Goal: Find specific page/section: Find specific page/section

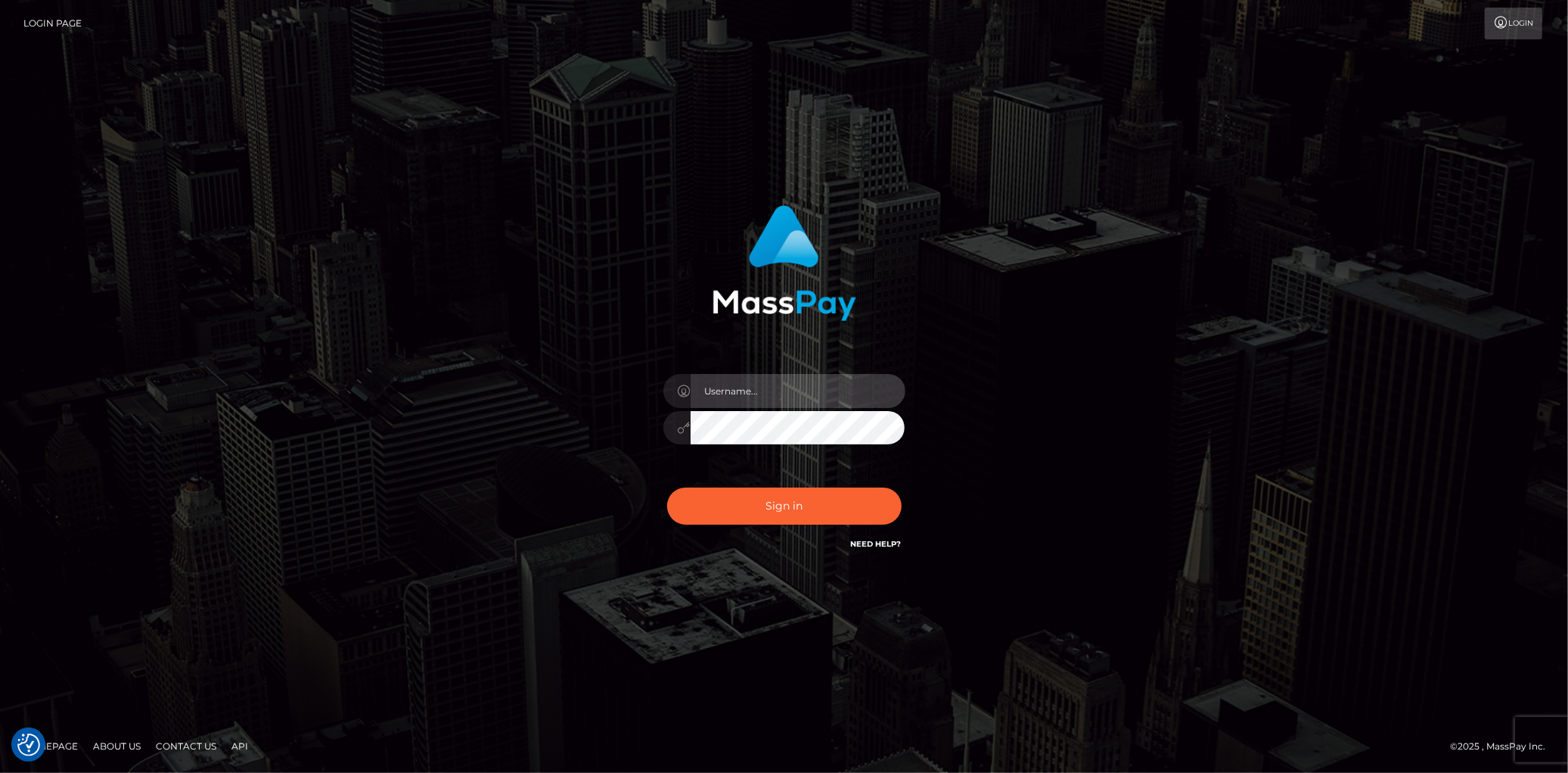
type input "Eduard Gavrilescu"
click at [802, 496] on button "Sign in" at bounding box center [784, 506] width 234 height 37
type input "Eduard Gavrilescu"
click at [802, 496] on button "Sign in" at bounding box center [784, 506] width 234 height 37
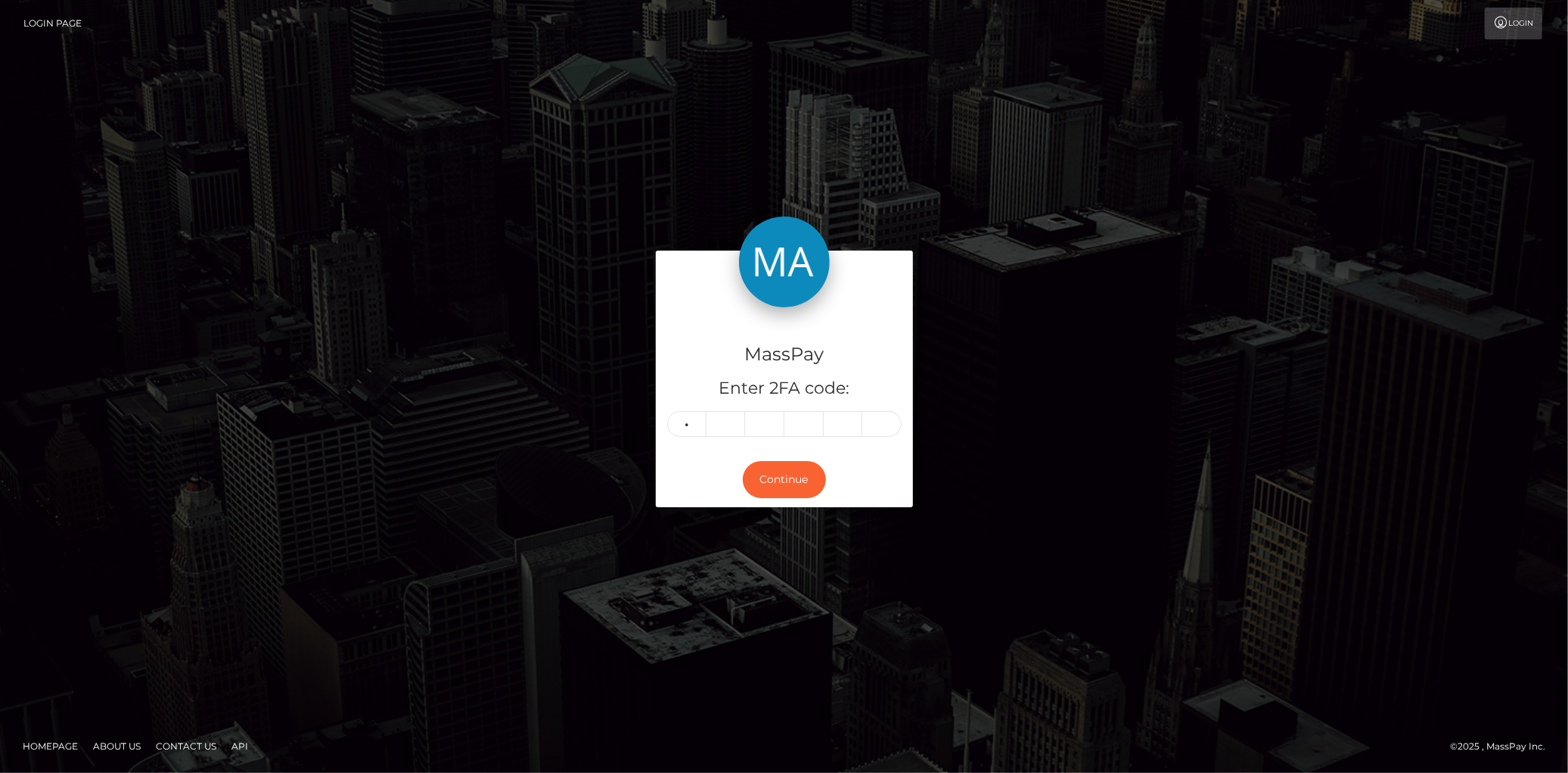
type input "1"
type input "3"
type input "7"
type input "1"
type input "9"
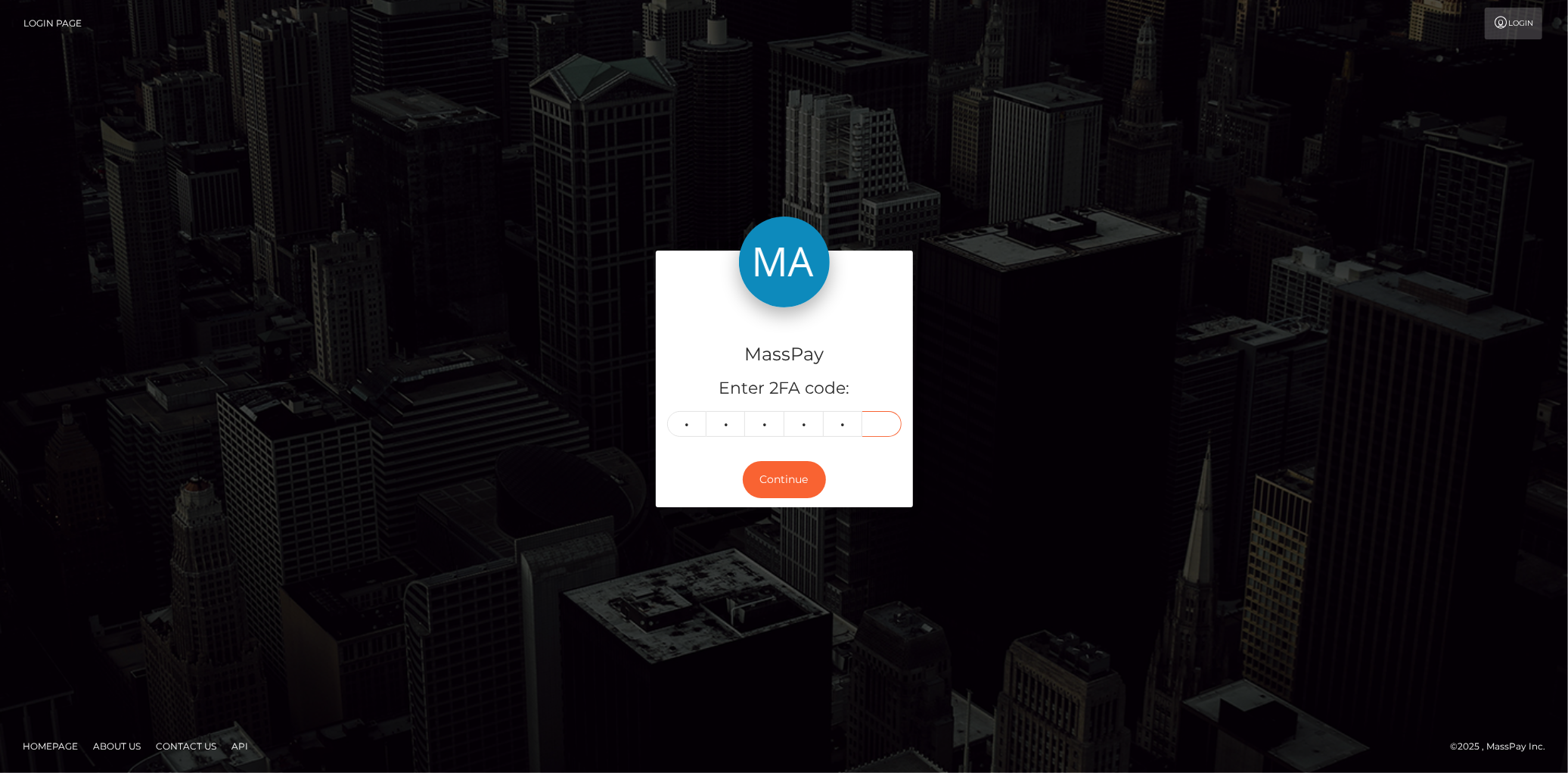
type input "0"
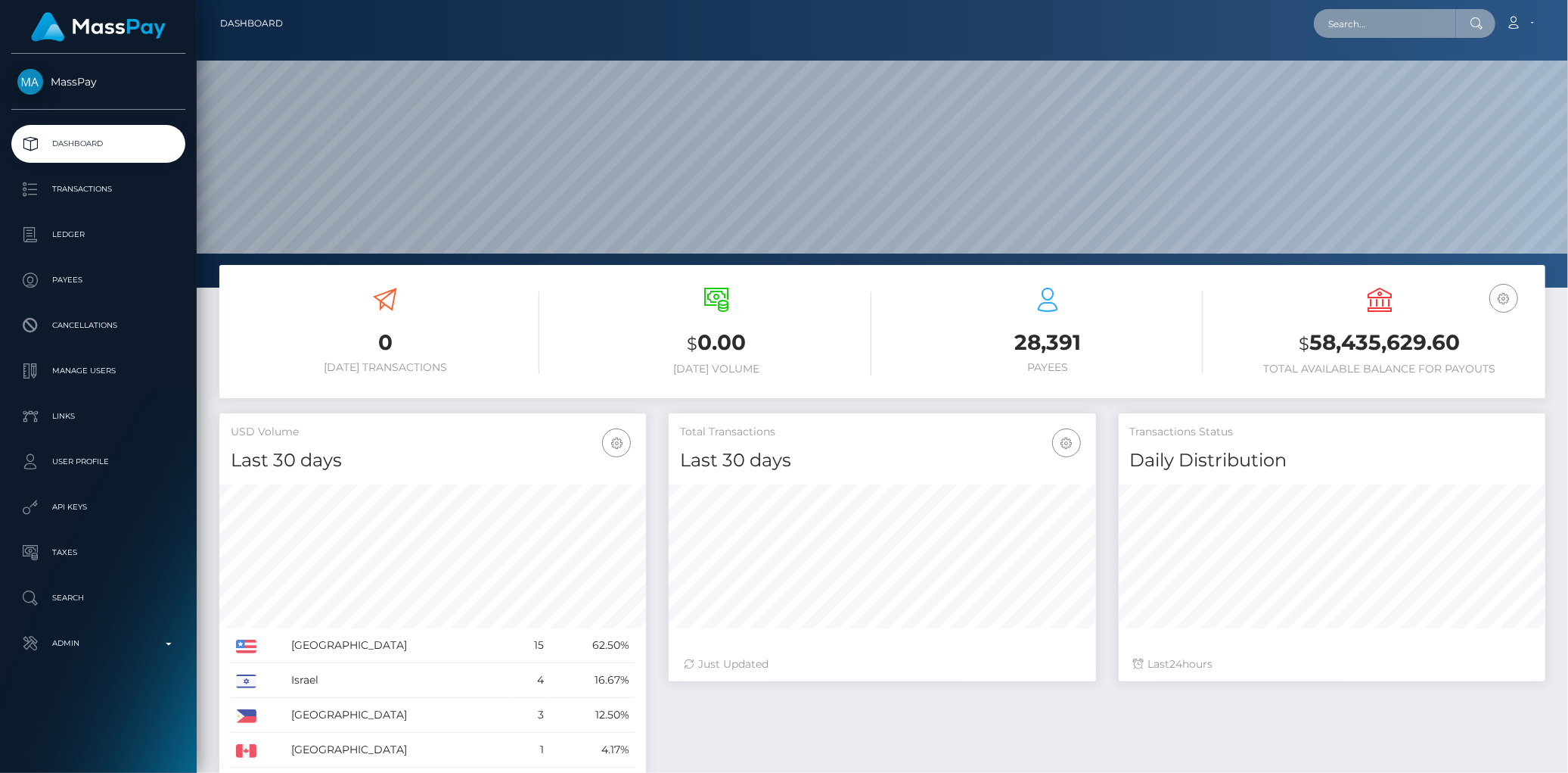
click at [1355, 31] on input "text" at bounding box center [1385, 24] width 142 height 29
paste input "pout_iJ3tSnDncp04b"
type input "pout_iJ3tSnDncp04b"
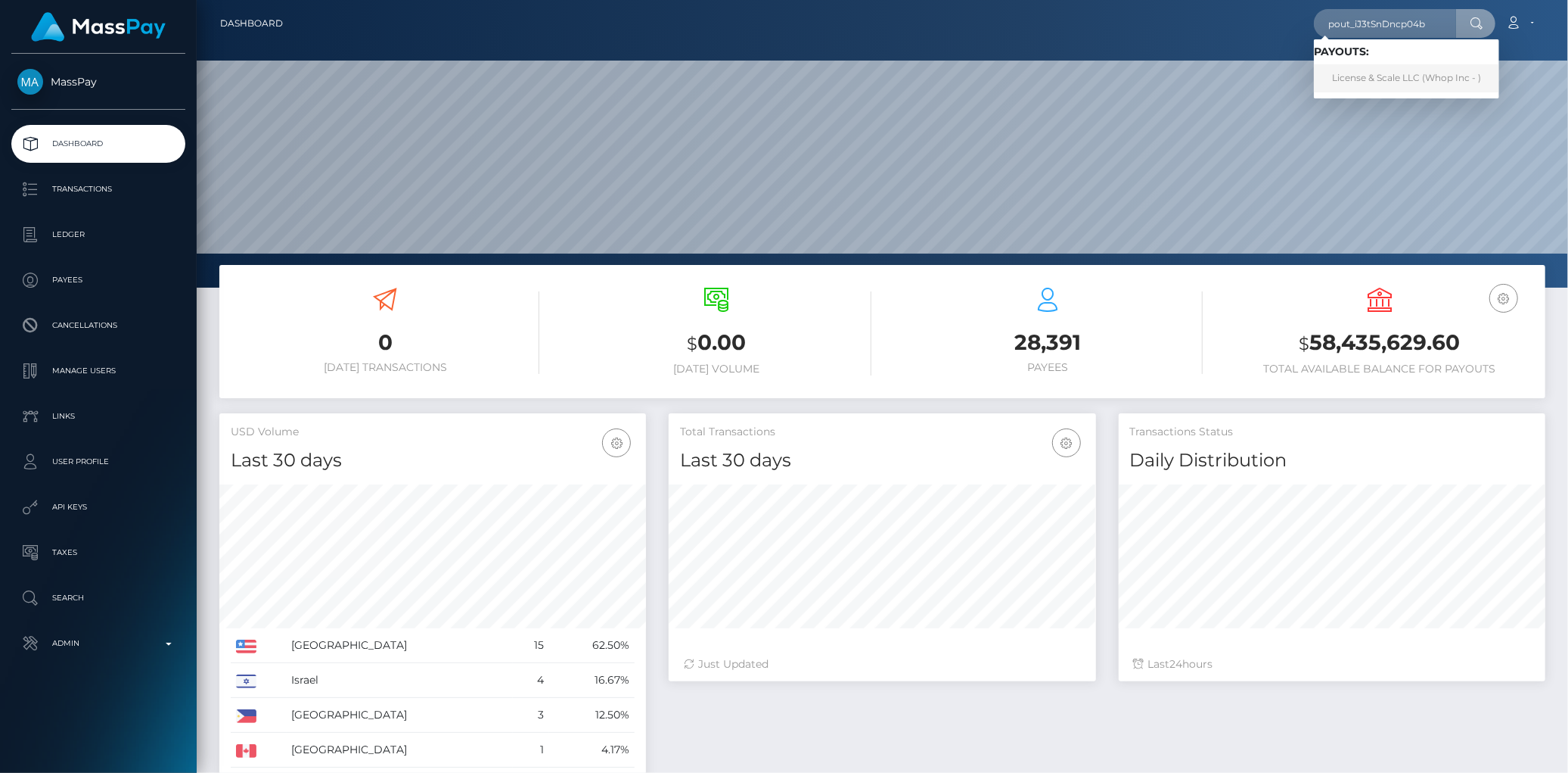
click at [1366, 69] on link "License & Scale LLC (Whop Inc - )" at bounding box center [1406, 78] width 185 height 28
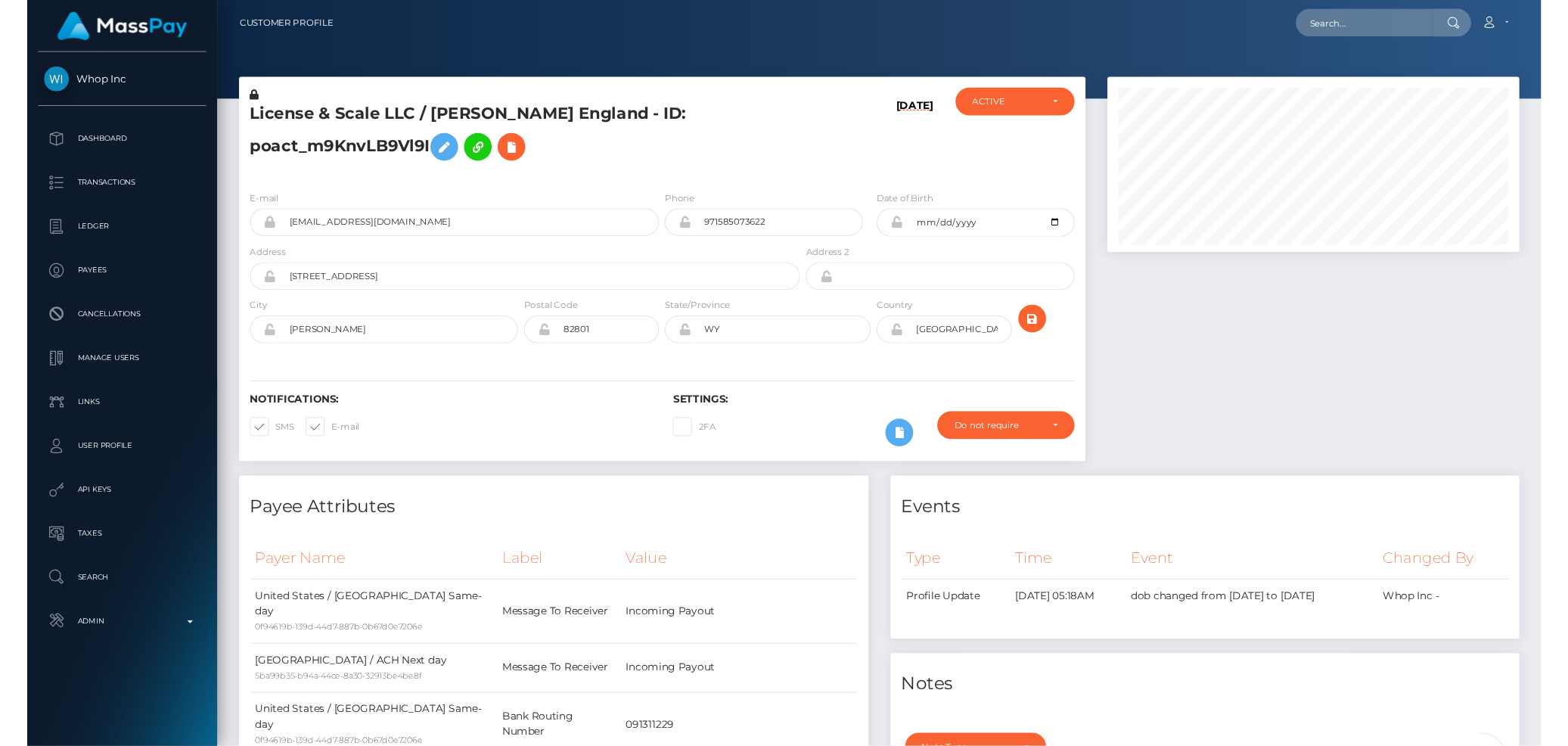
scroll to position [182, 426]
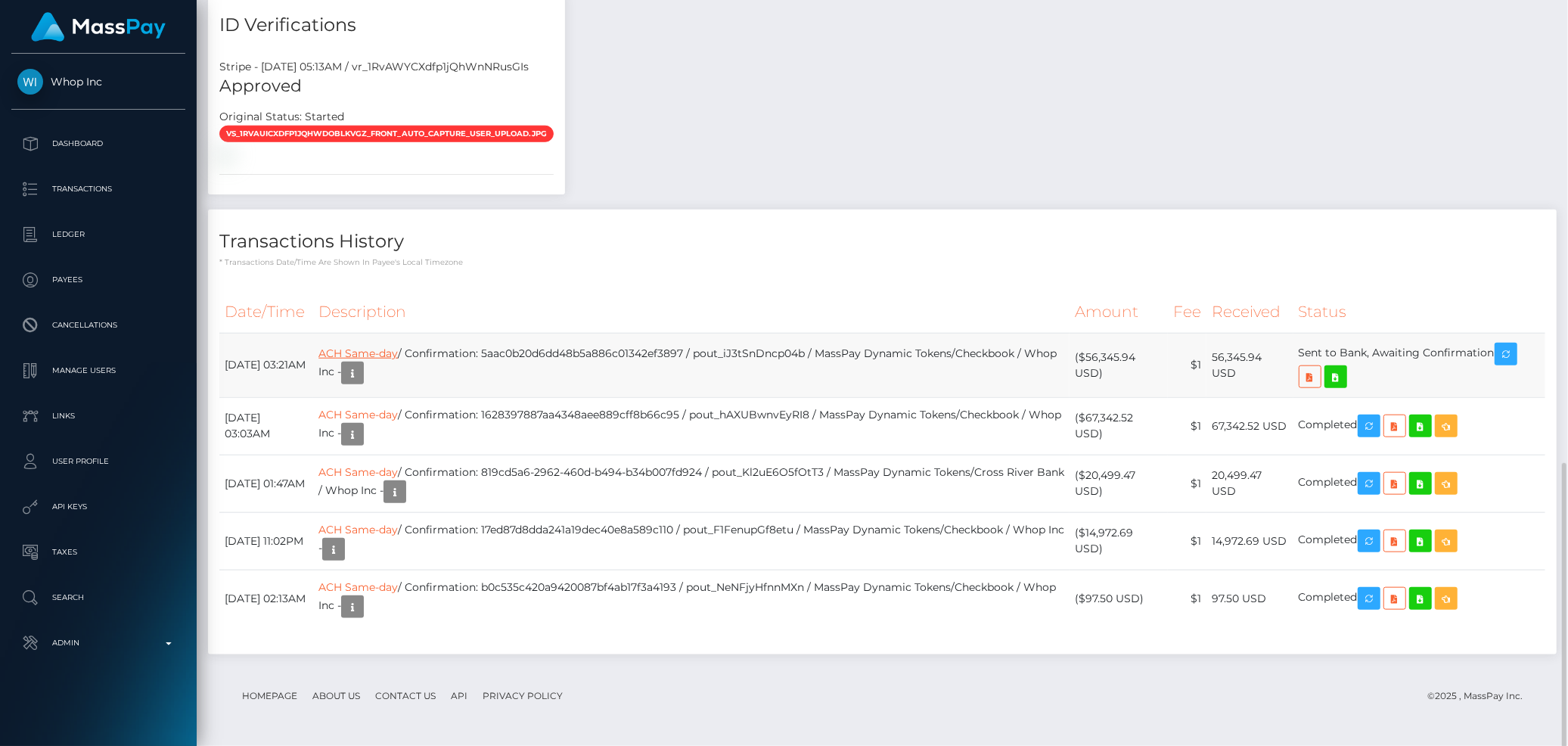
click at [398, 360] on link "ACH Same-day" at bounding box center [358, 353] width 79 height 14
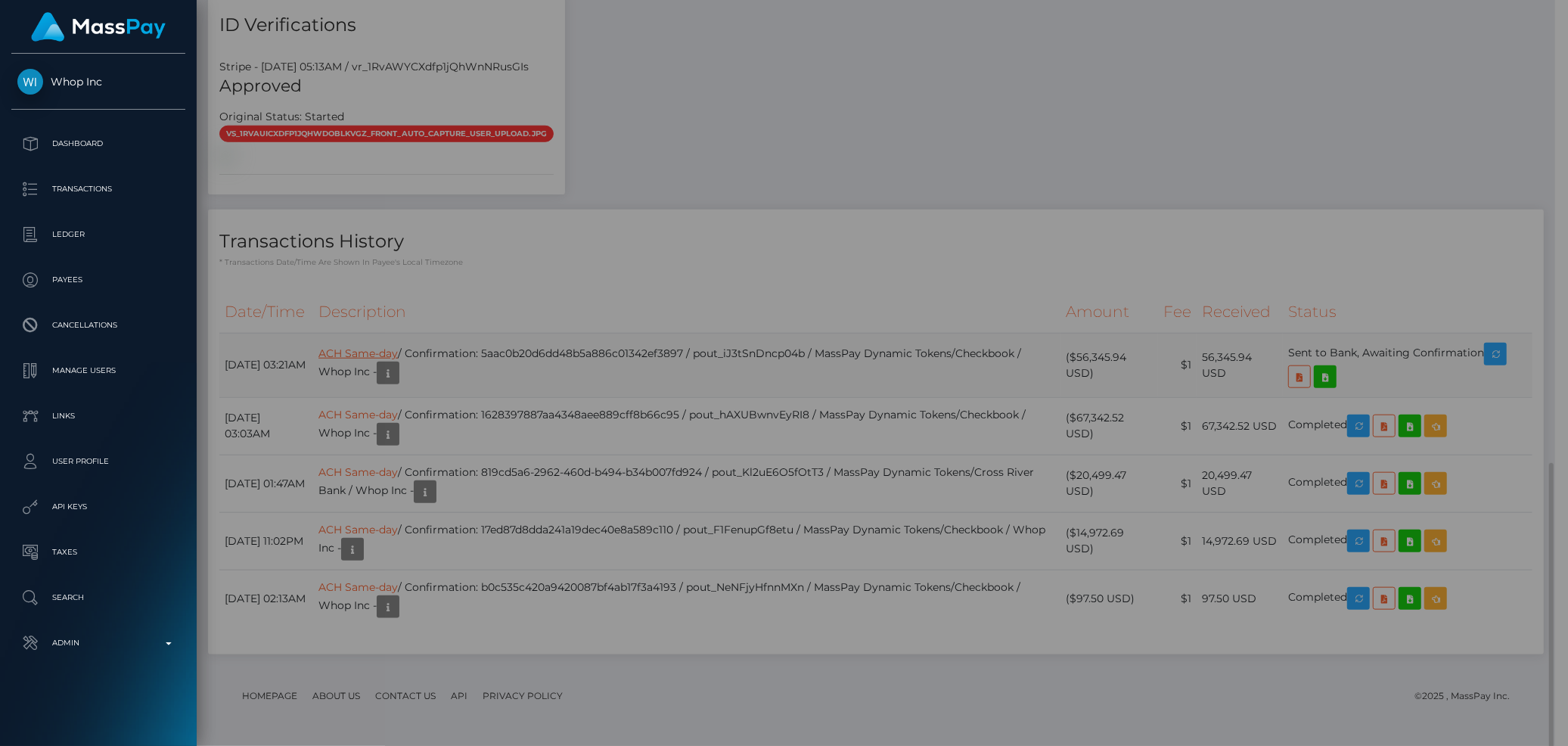
scroll to position [756381, 756006]
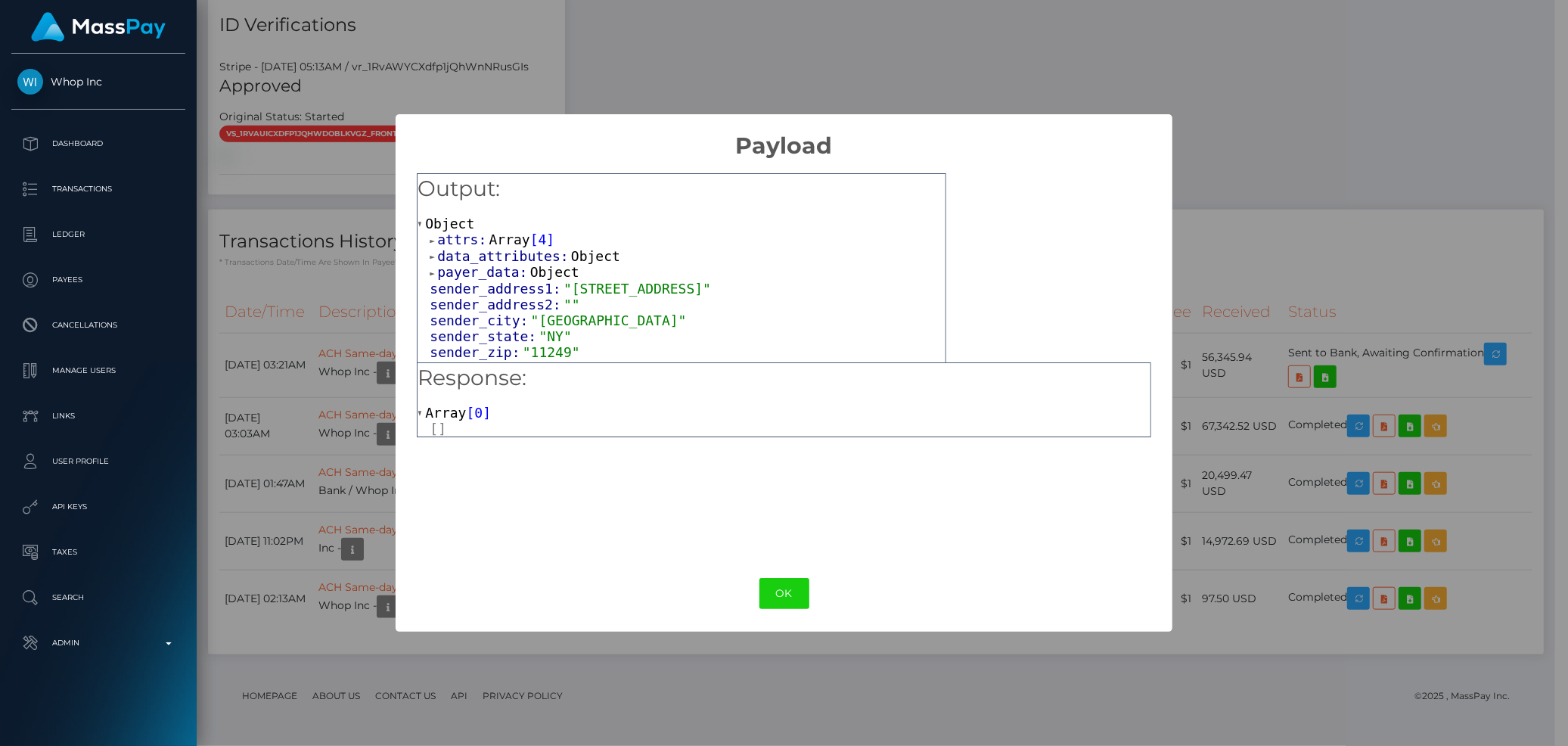
click at [504, 235] on span "Array" at bounding box center [510, 240] width 41 height 16
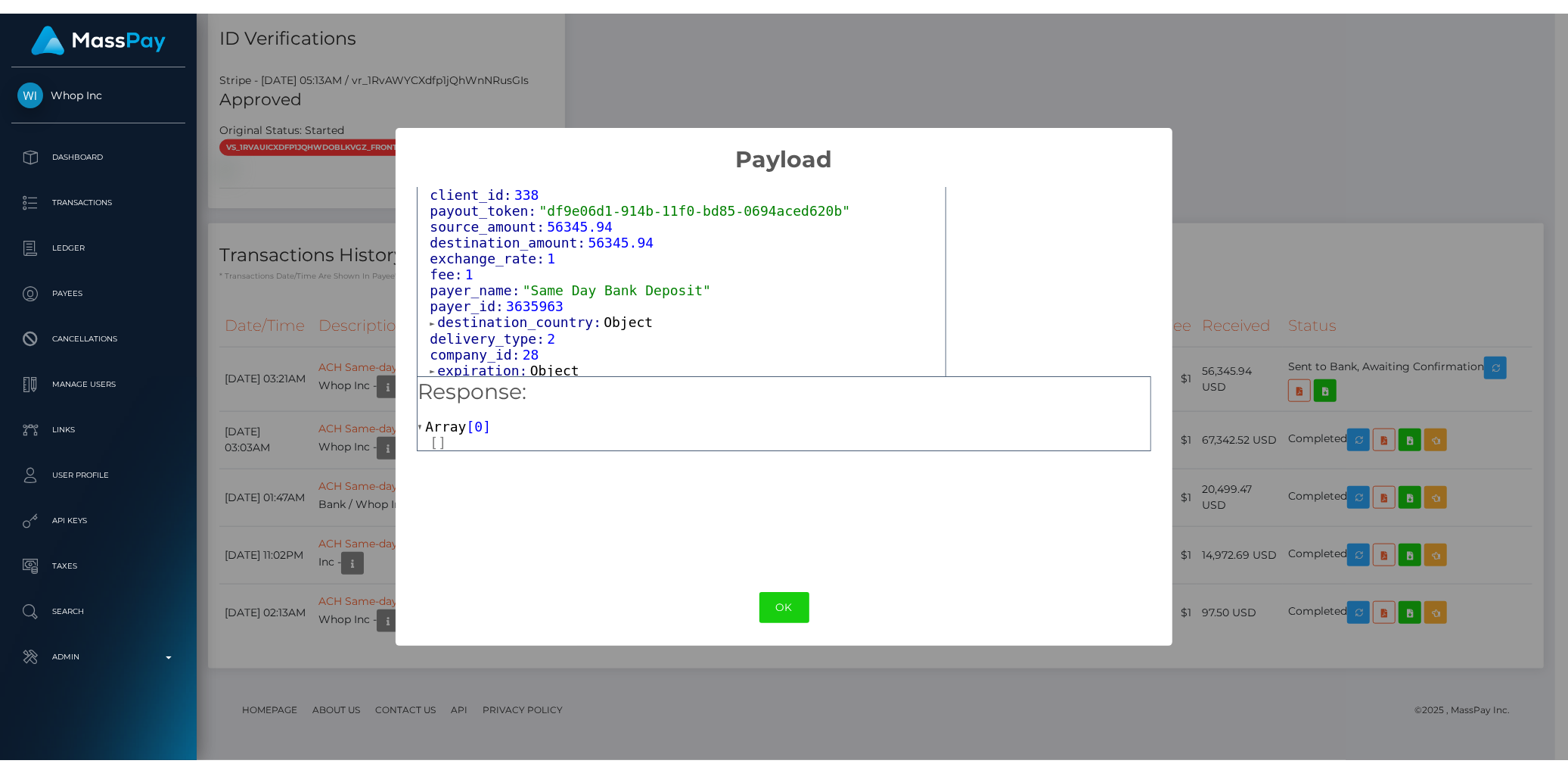
scroll to position [757, 0]
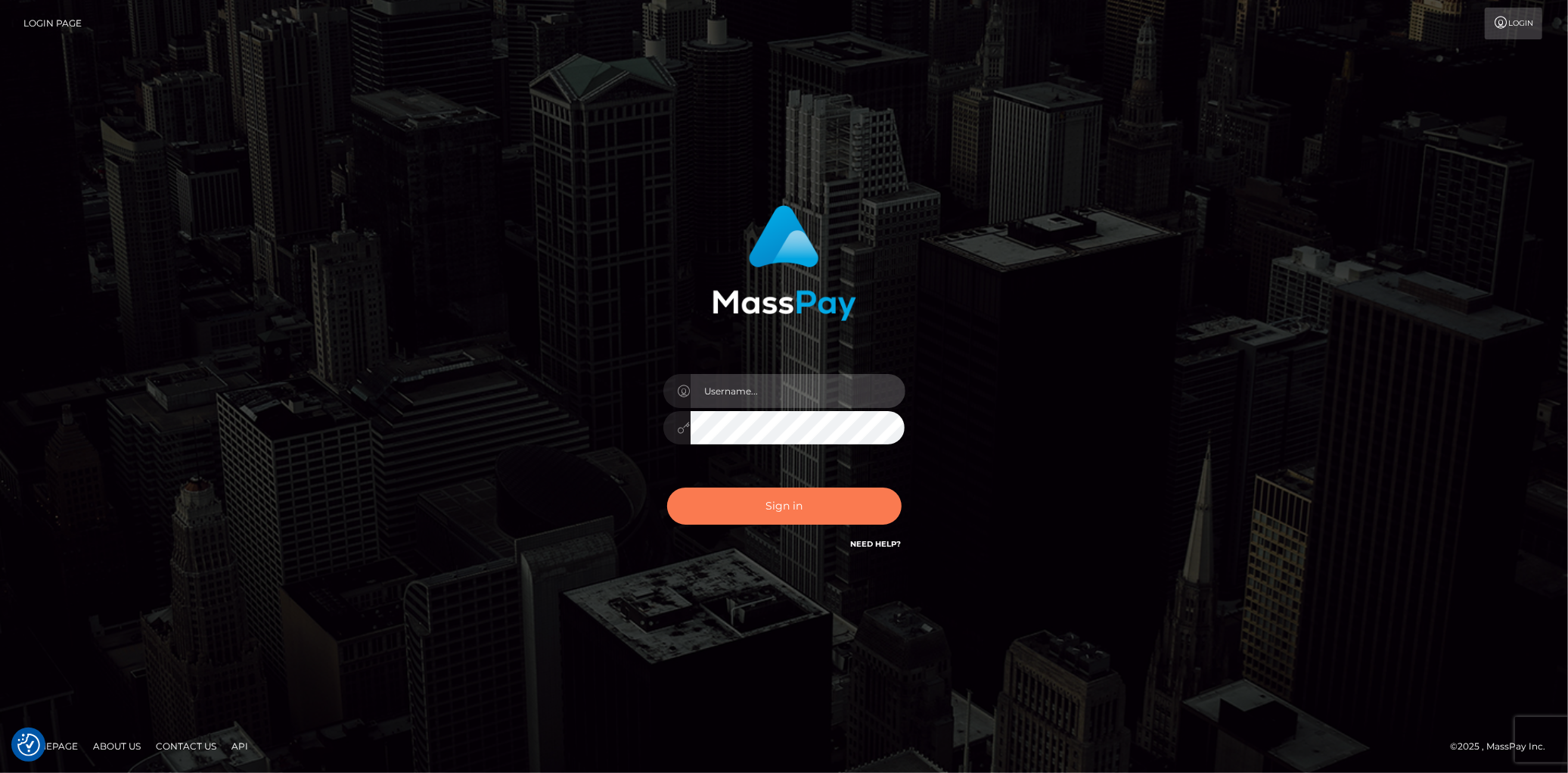
type input "Eduard Gavrilescu"
click at [728, 497] on button "Sign in" at bounding box center [784, 506] width 234 height 37
type input "[PERSON_NAME]"
click at [770, 505] on button "Sign in" at bounding box center [784, 506] width 234 height 37
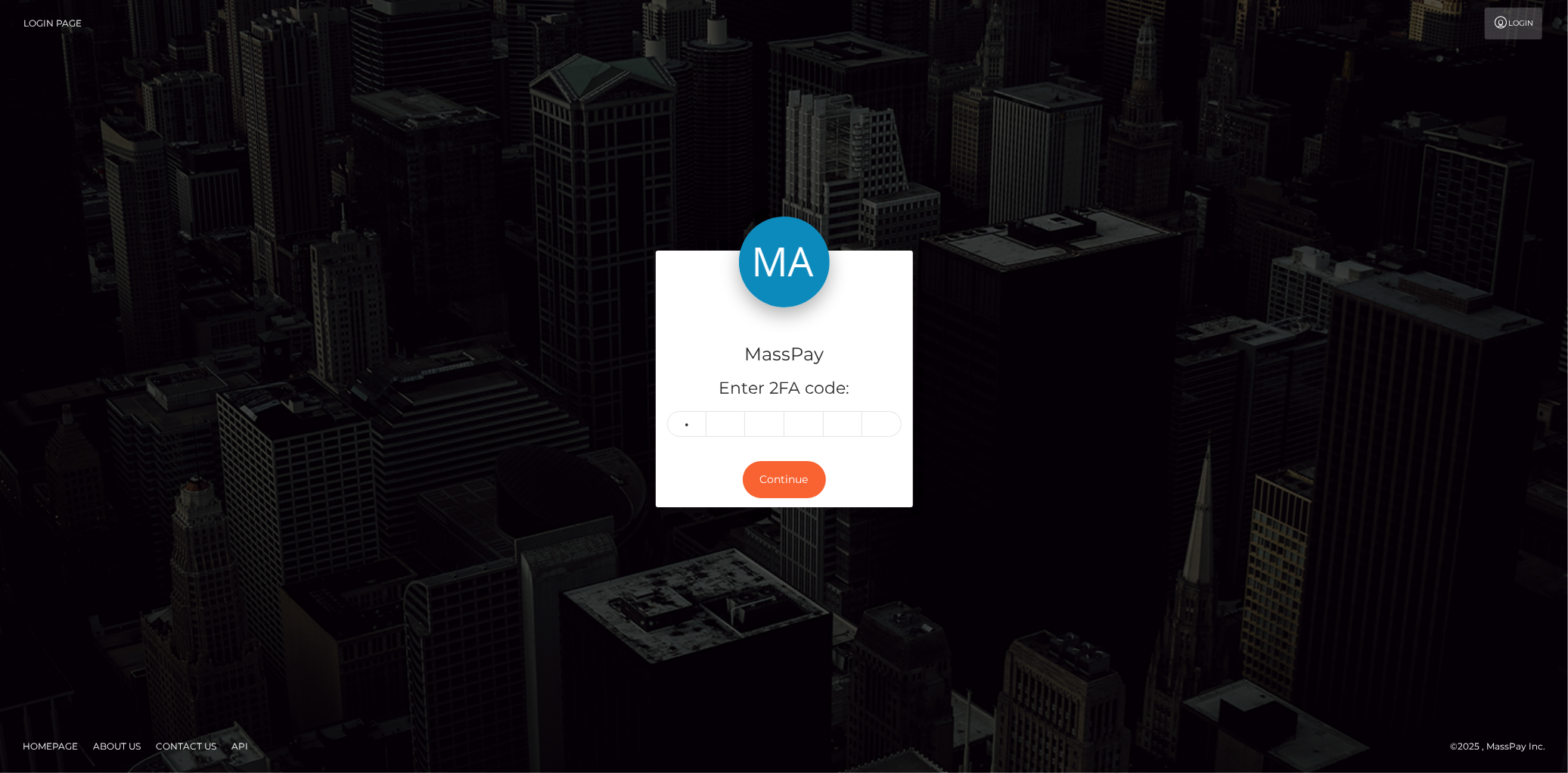
type input "6"
type input "5"
type input "9"
type input "6"
type input "4"
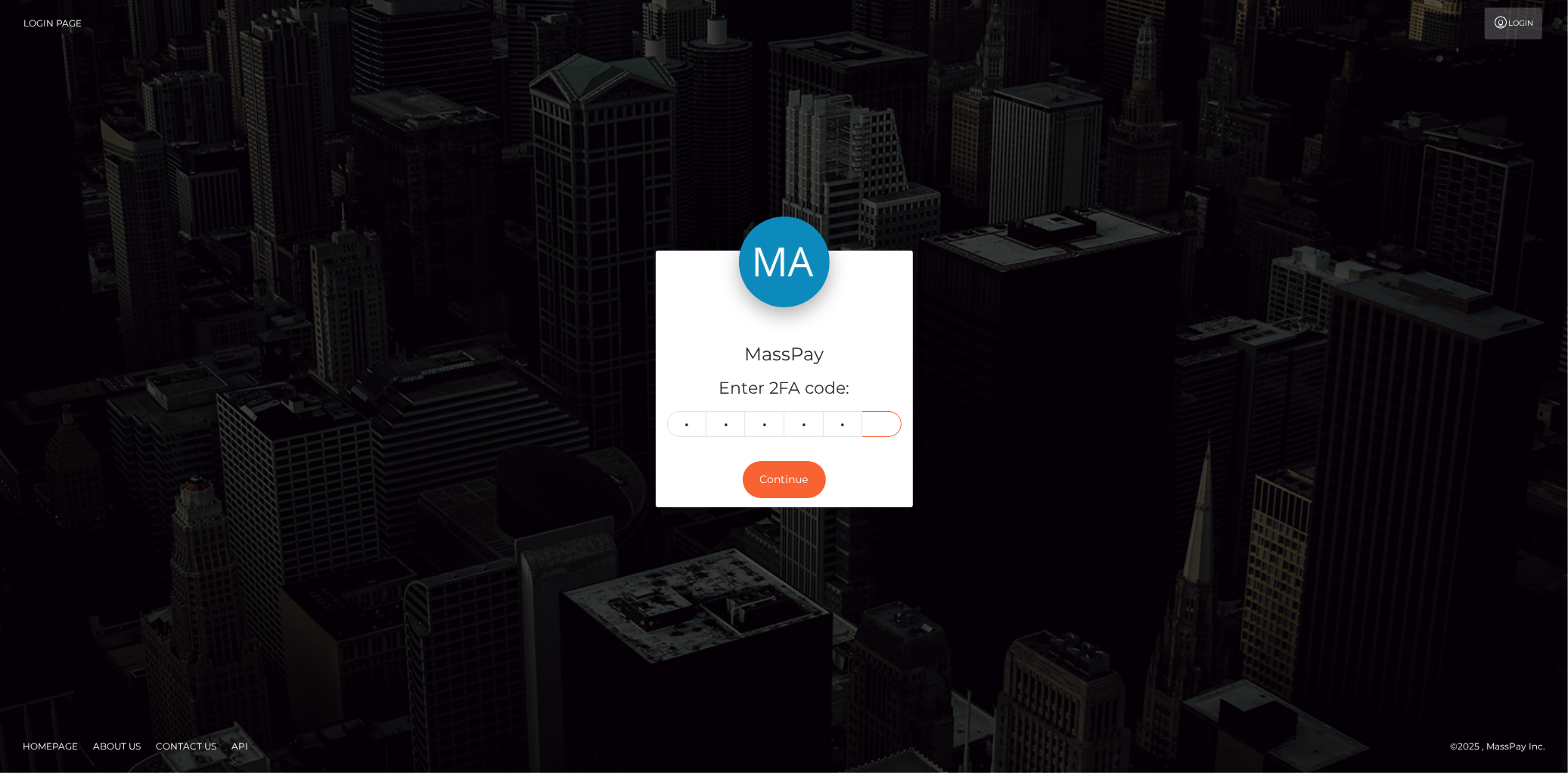
type input "2"
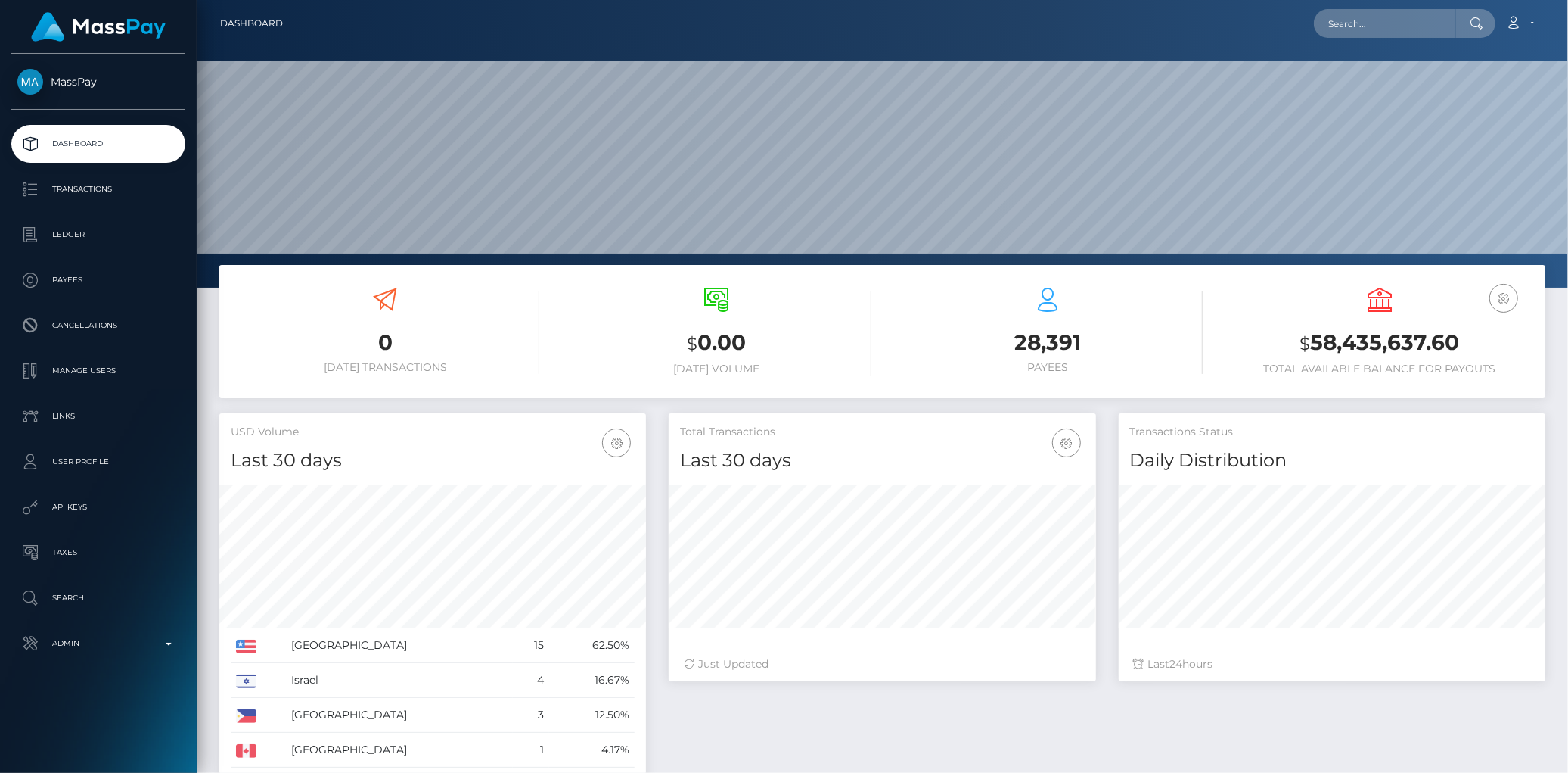
scroll to position [268, 426]
click at [1318, 36] on div "Loading... Loading... Account Edit Profile Logout" at bounding box center [920, 24] width 1250 height 32
click at [1346, 32] on input "text" at bounding box center [1385, 24] width 142 height 29
paste input "pout_wcyiKdCOAxRqn"
paste input "852da76d-681a-11f0-a026-06178c1a380f"
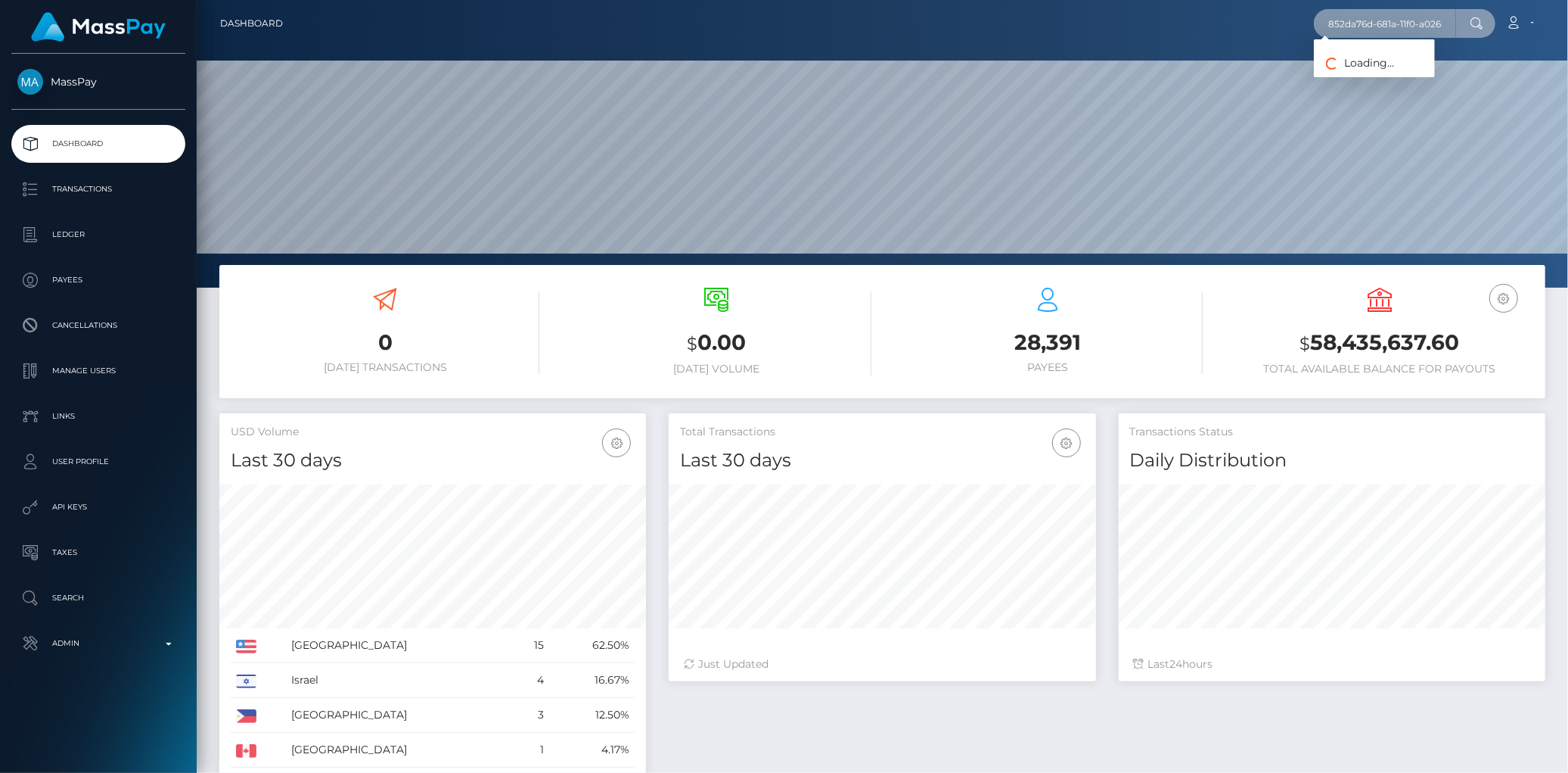
scroll to position [0, 65]
type input "852da76d-681a-11f0-a026-06178c1a380f"
click at [1364, 72] on link "Knowledge Seminars Pty Ltd" at bounding box center [1398, 78] width 169 height 28
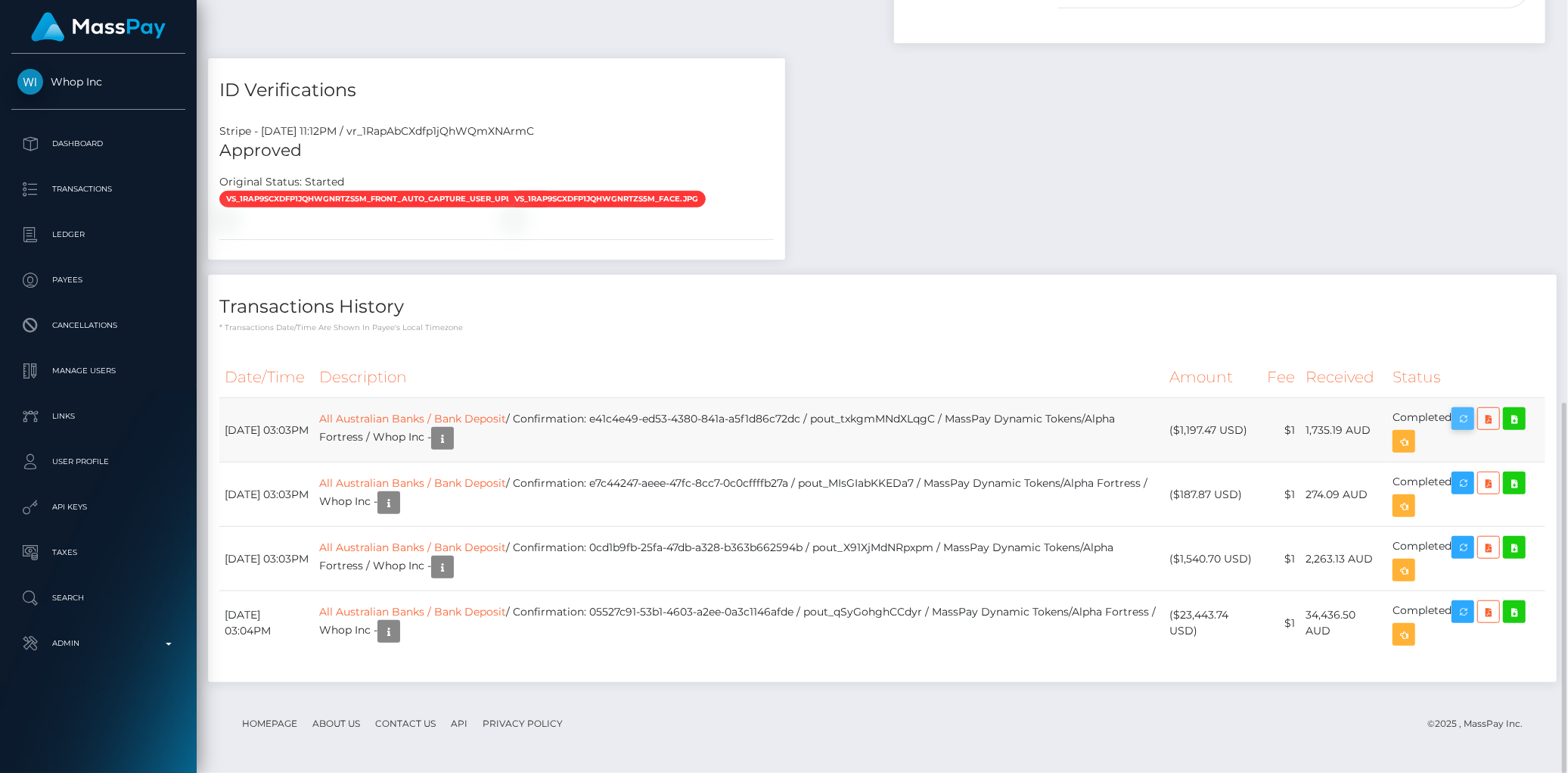
scroll to position [182, 426]
click at [1463, 415] on icon "button" at bounding box center [1463, 419] width 18 height 19
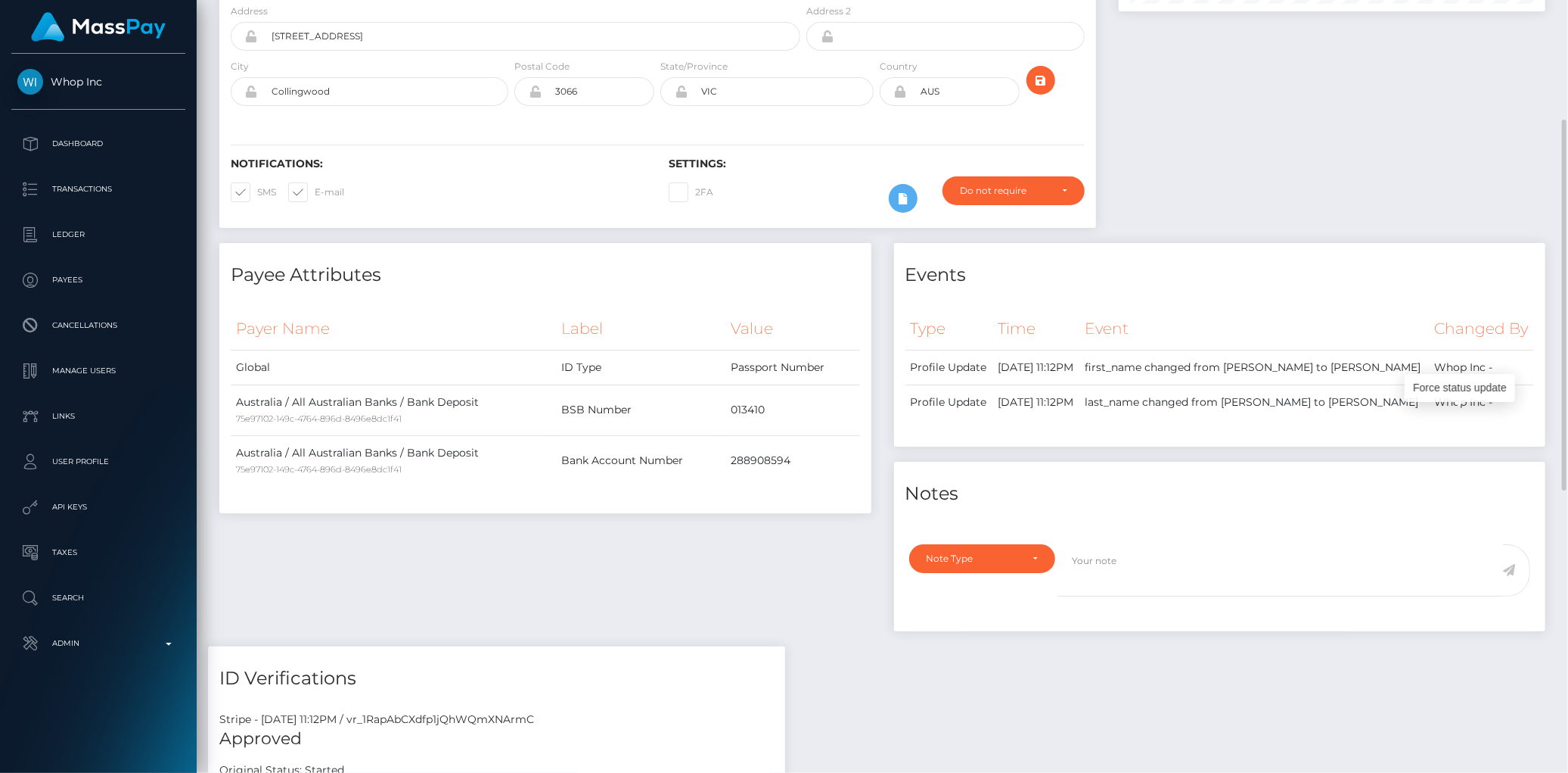
scroll to position [0, 0]
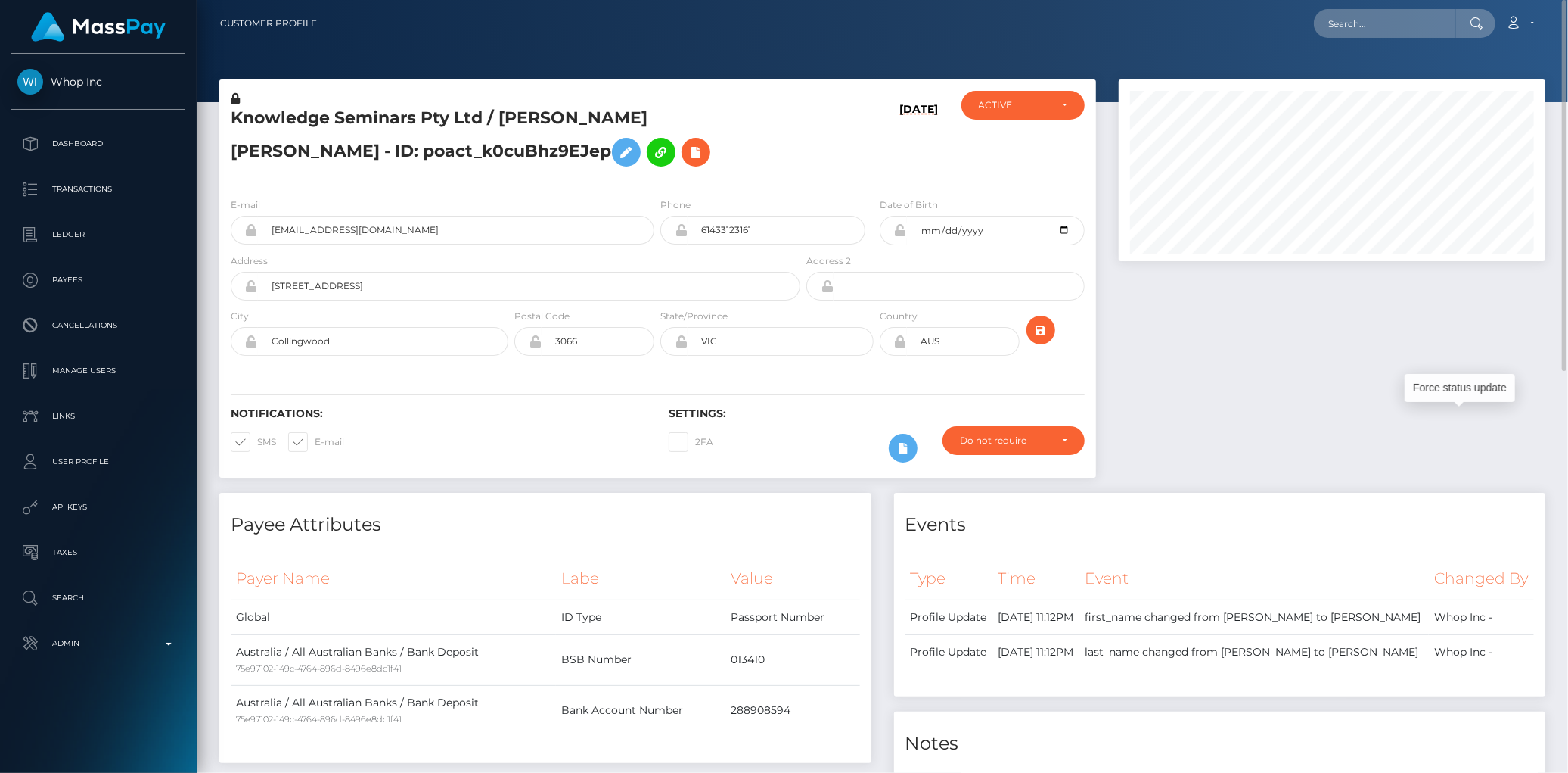
click at [339, 121] on h5 "Knowledge Seminars Pty Ltd / REID MICHAEL BATES - ID: poact_k0cuBhz9EJep" at bounding box center [512, 140] width 561 height 67
click at [339, 121] on h5 "Knowledge Seminars Pty Ltd / [PERSON_NAME] [PERSON_NAME] - ID: poact_k0cuBhz9EJ…" at bounding box center [512, 140] width 561 height 67
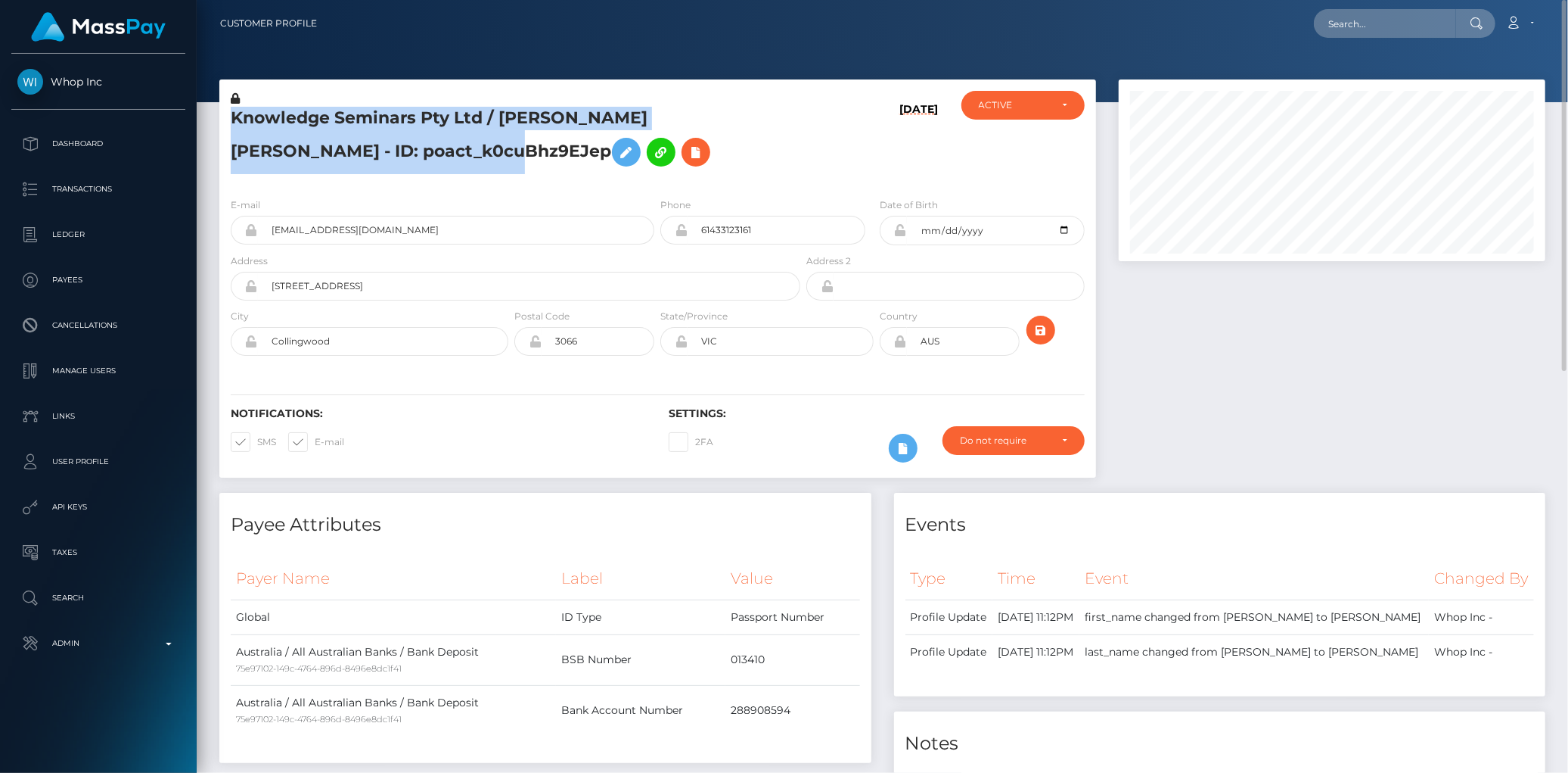
click at [339, 121] on h5 "Knowledge Seminars Pty Ltd / REID MICHAEL BATES - ID: poact_k0cuBhz9EJep" at bounding box center [512, 140] width 561 height 67
copy h5 "Knowledge Seminars Pty Ltd / REID MICHAEL BATES - ID: poact_k0cuBhz9EJep"
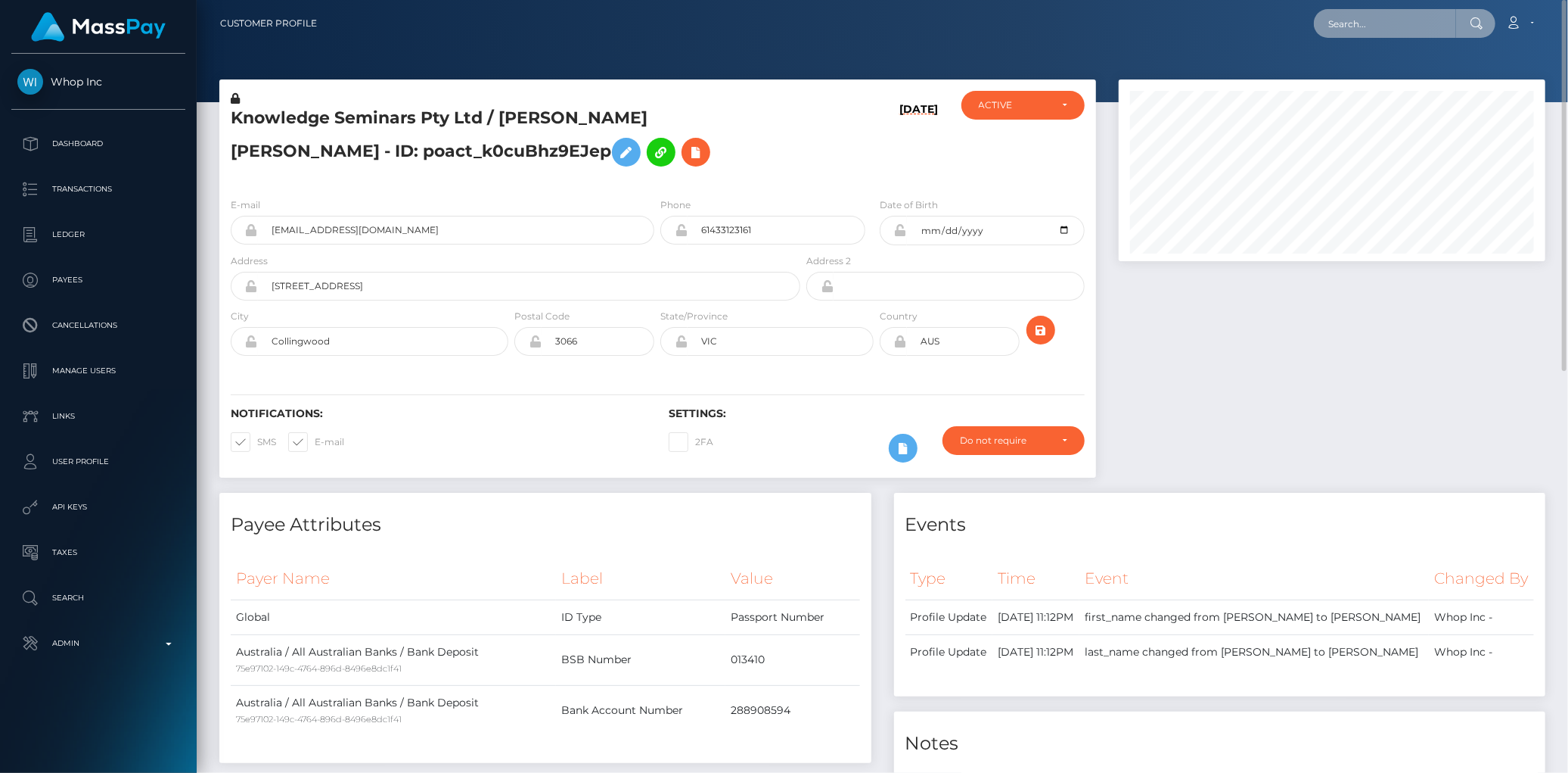
click at [1324, 24] on input "text" at bounding box center [1385, 24] width 142 height 29
paste input "pout_wcyiKdCOAxRqn"
click at [1356, 9] on input "pout_wcyiKdCOAxRqn" at bounding box center [1385, 24] width 142 height 29
paste input "qSyGohghCCdyr"
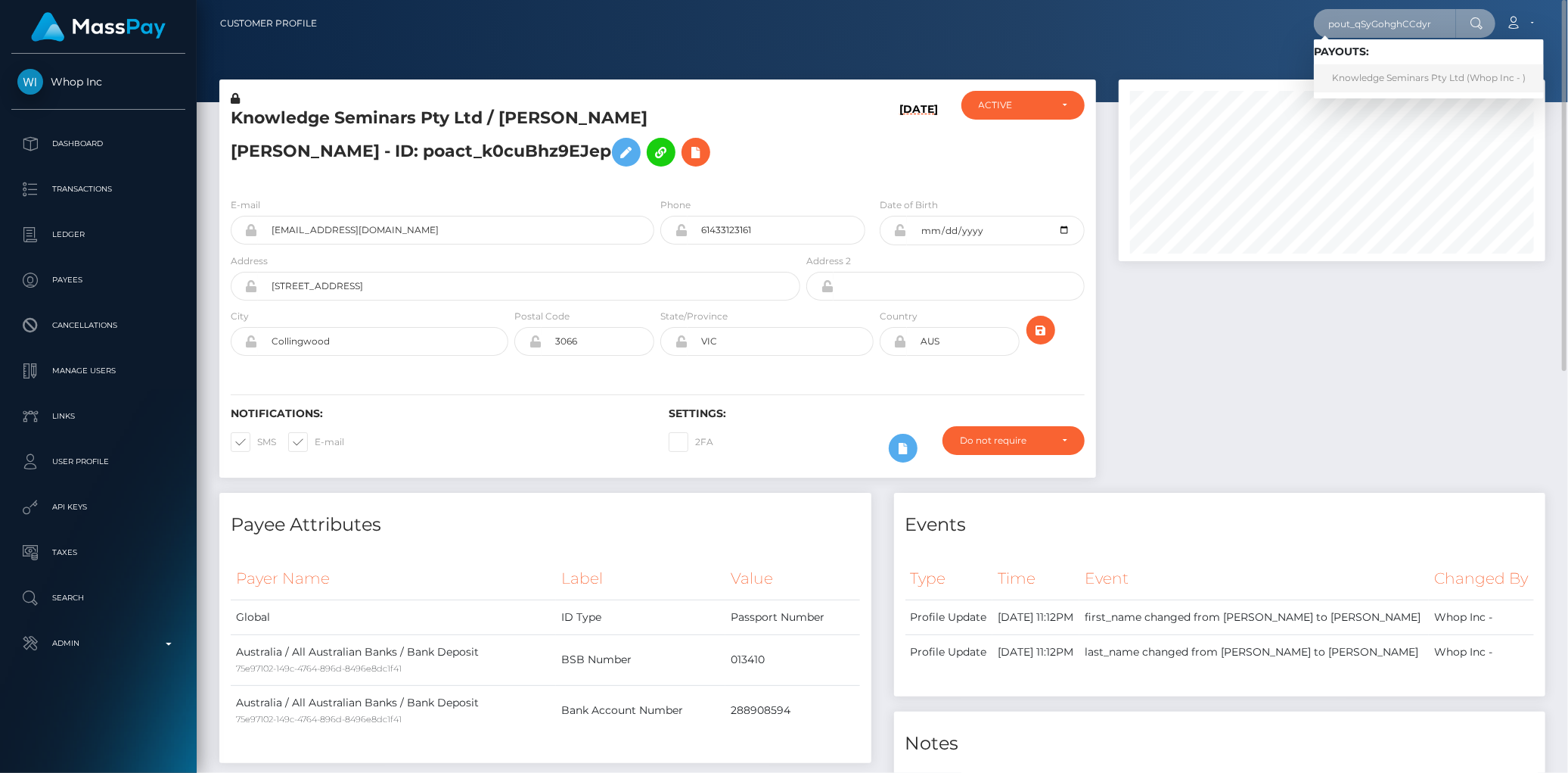
type input "pout_qSyGohghCCdyr"
click at [1373, 74] on link "Knowledge Seminars Pty Ltd (Whop Inc - )" at bounding box center [1429, 78] width 230 height 28
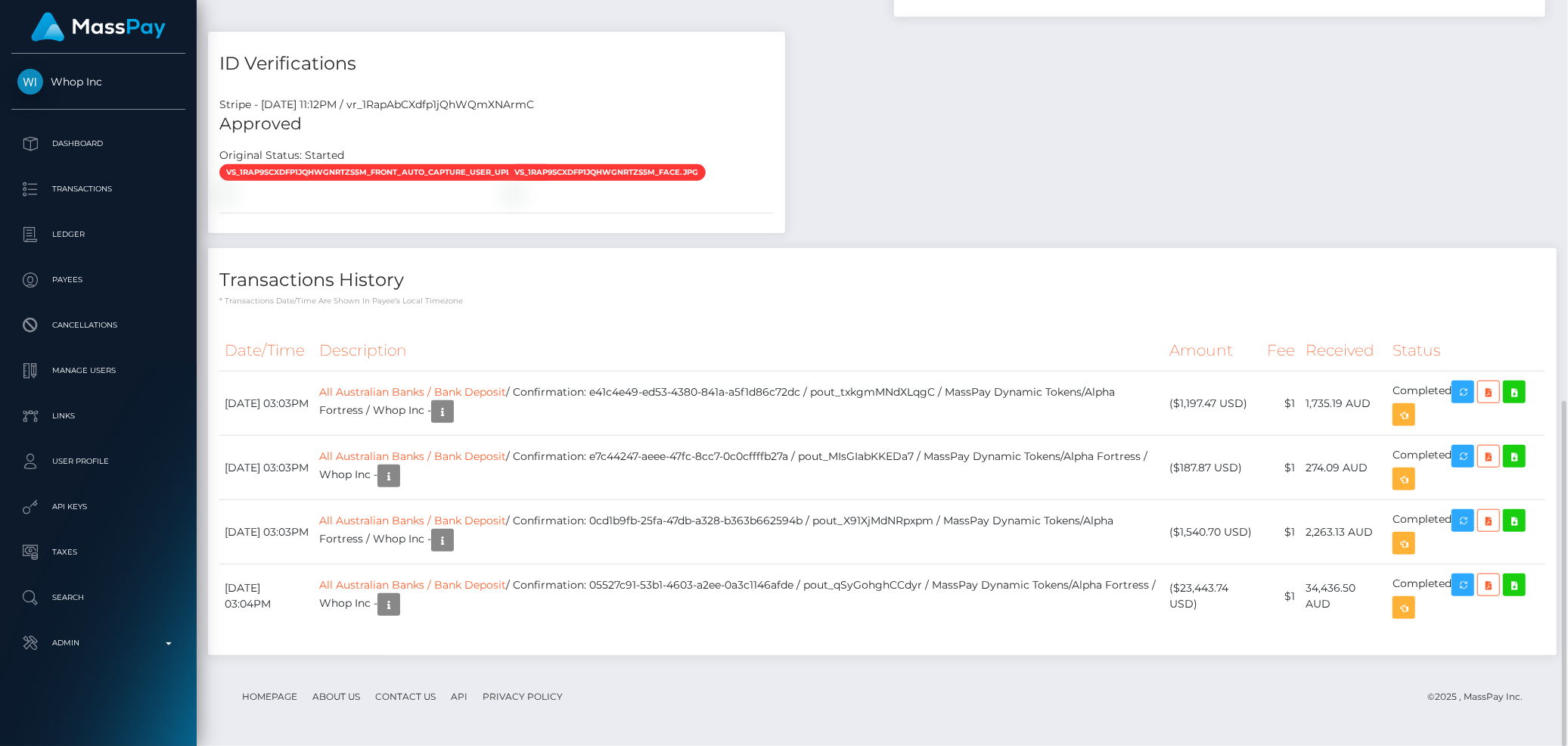
scroll to position [838, 0]
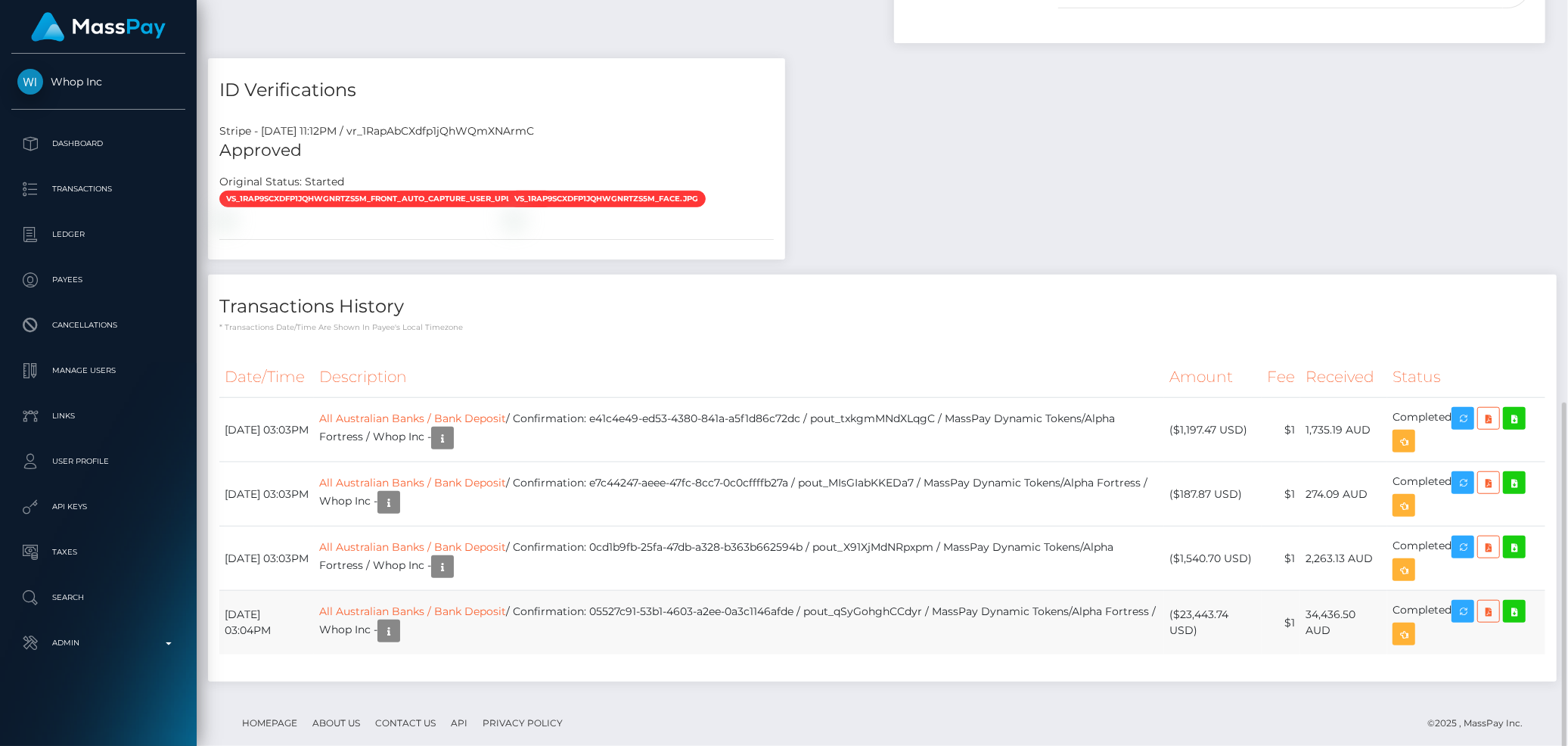
drag, startPoint x: 1183, startPoint y: 614, endPoint x: 1208, endPoint y: 616, distance: 25.1
click at [1208, 616] on td "($23,443.74 USD)" at bounding box center [1213, 623] width 98 height 64
click at [1203, 615] on td "($23,443.74 USD)" at bounding box center [1213, 623] width 98 height 64
drag, startPoint x: 1190, startPoint y: 611, endPoint x: 1241, endPoint y: 615, distance: 51.2
click at [1241, 615] on td "($23,443.74 USD)" at bounding box center [1213, 623] width 98 height 64
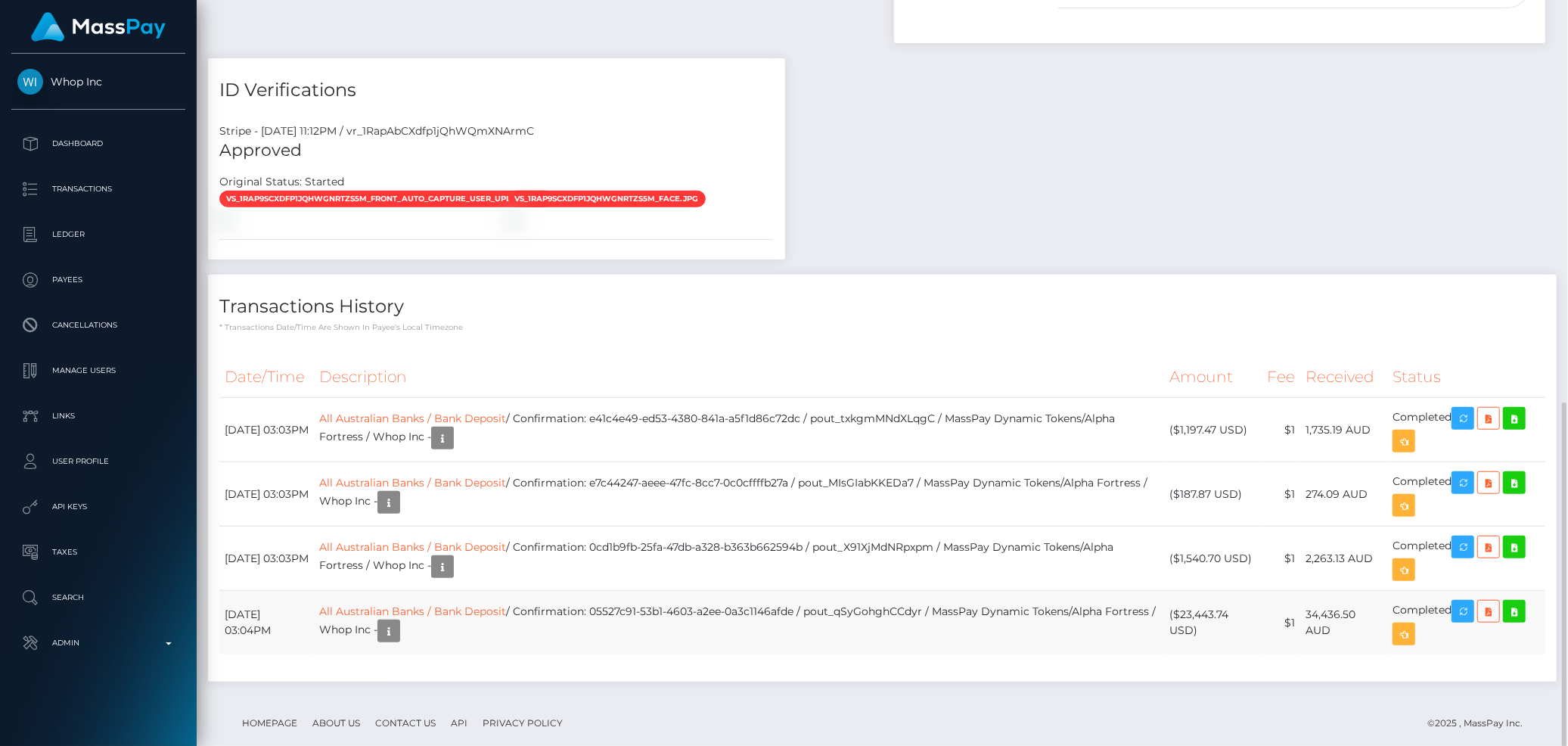
copy td "23,443.74"
drag, startPoint x: 221, startPoint y: 616, endPoint x: 1455, endPoint y: 603, distance: 1234.1
click at [1455, 603] on tr "[DATE] 03:04PM All Australian Banks / Bank Deposit / Confirmation: 05527c91-53b…" at bounding box center [882, 623] width 1326 height 64
copy tr "[DATE] 03:04PM All Australian Banks / Bank Deposit / Confirmation: 05527c91-53b…"
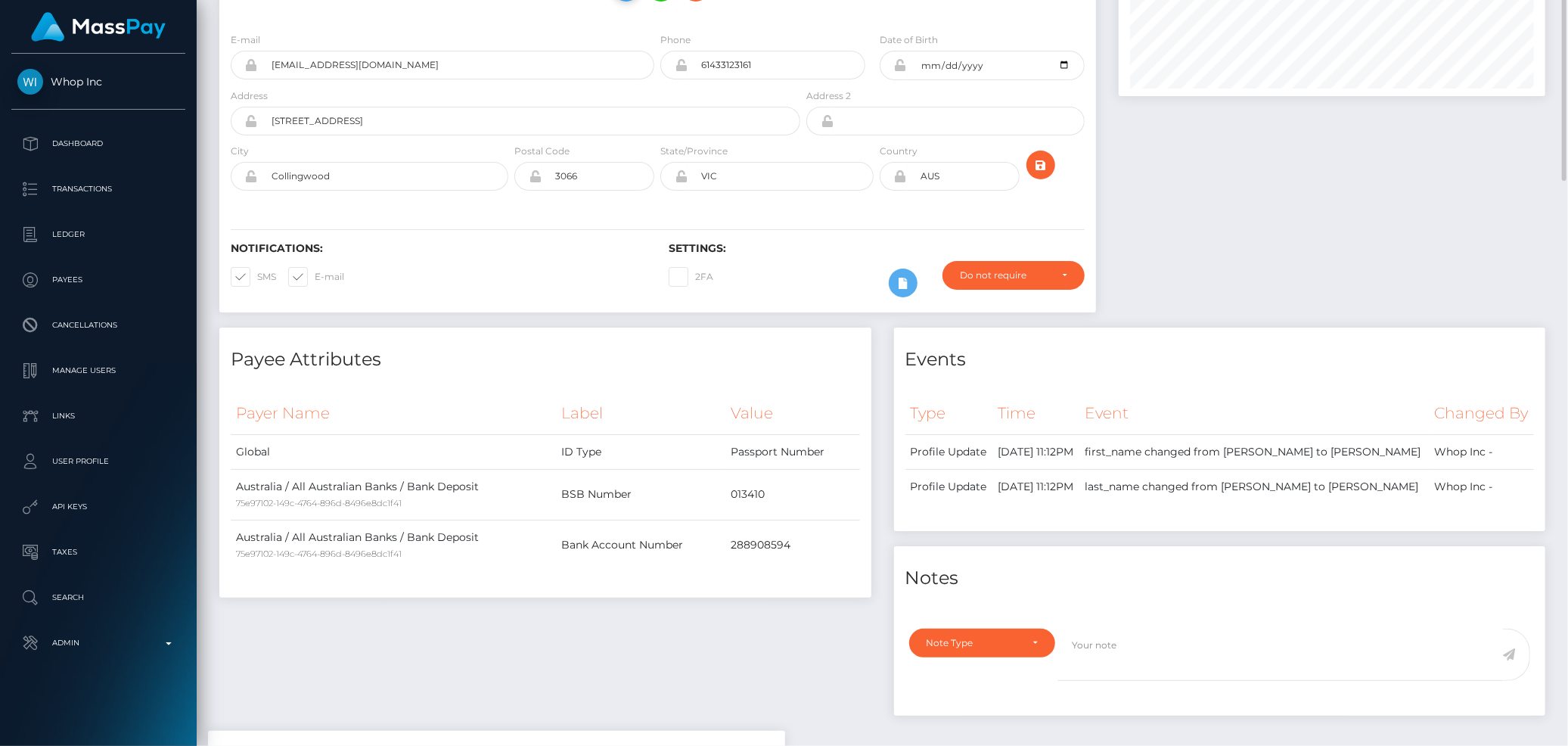
scroll to position [0, 0]
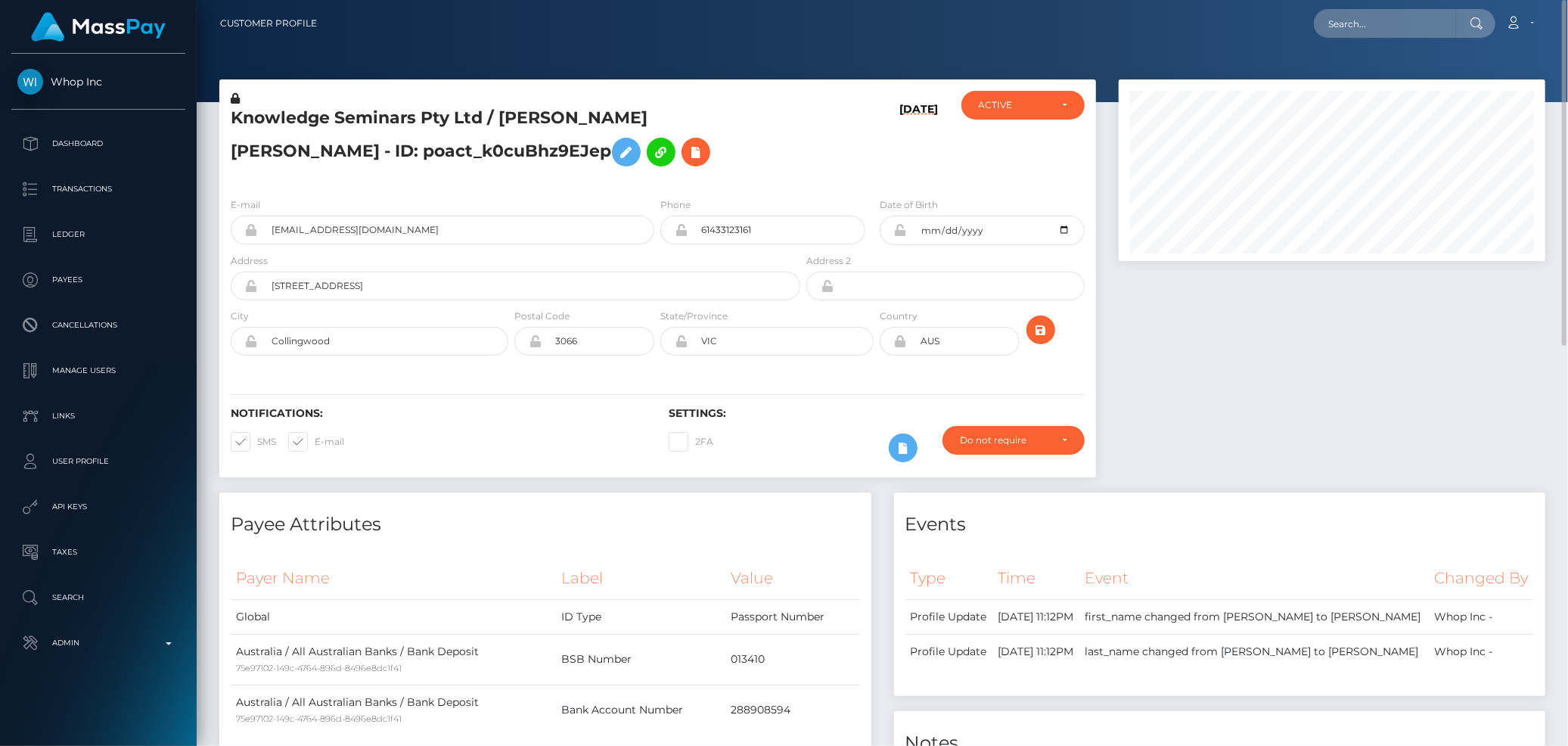
click at [367, 116] on h5 "Knowledge Seminars Pty Ltd / [PERSON_NAME] [PERSON_NAME] - ID: poact_k0cuBhz9EJ…" at bounding box center [512, 140] width 561 height 67
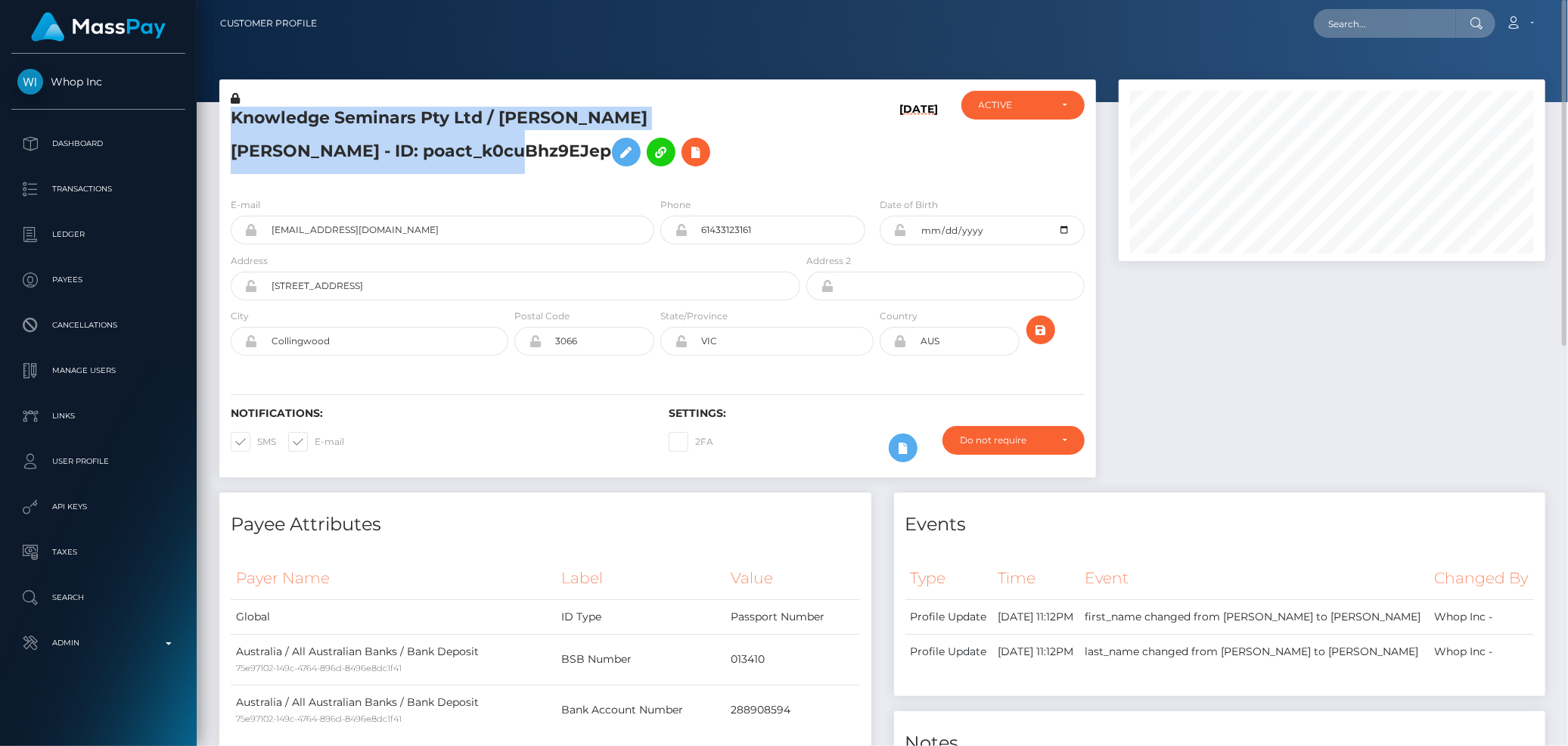
click at [367, 116] on h5 "Knowledge Seminars Pty Ltd / [PERSON_NAME] [PERSON_NAME] - ID: poact_k0cuBhz9EJ…" at bounding box center [512, 140] width 561 height 67
copy h5 "Knowledge Seminars Pty Ltd / [PERSON_NAME] [PERSON_NAME] - ID: poact_k0cuBhz9EJ…"
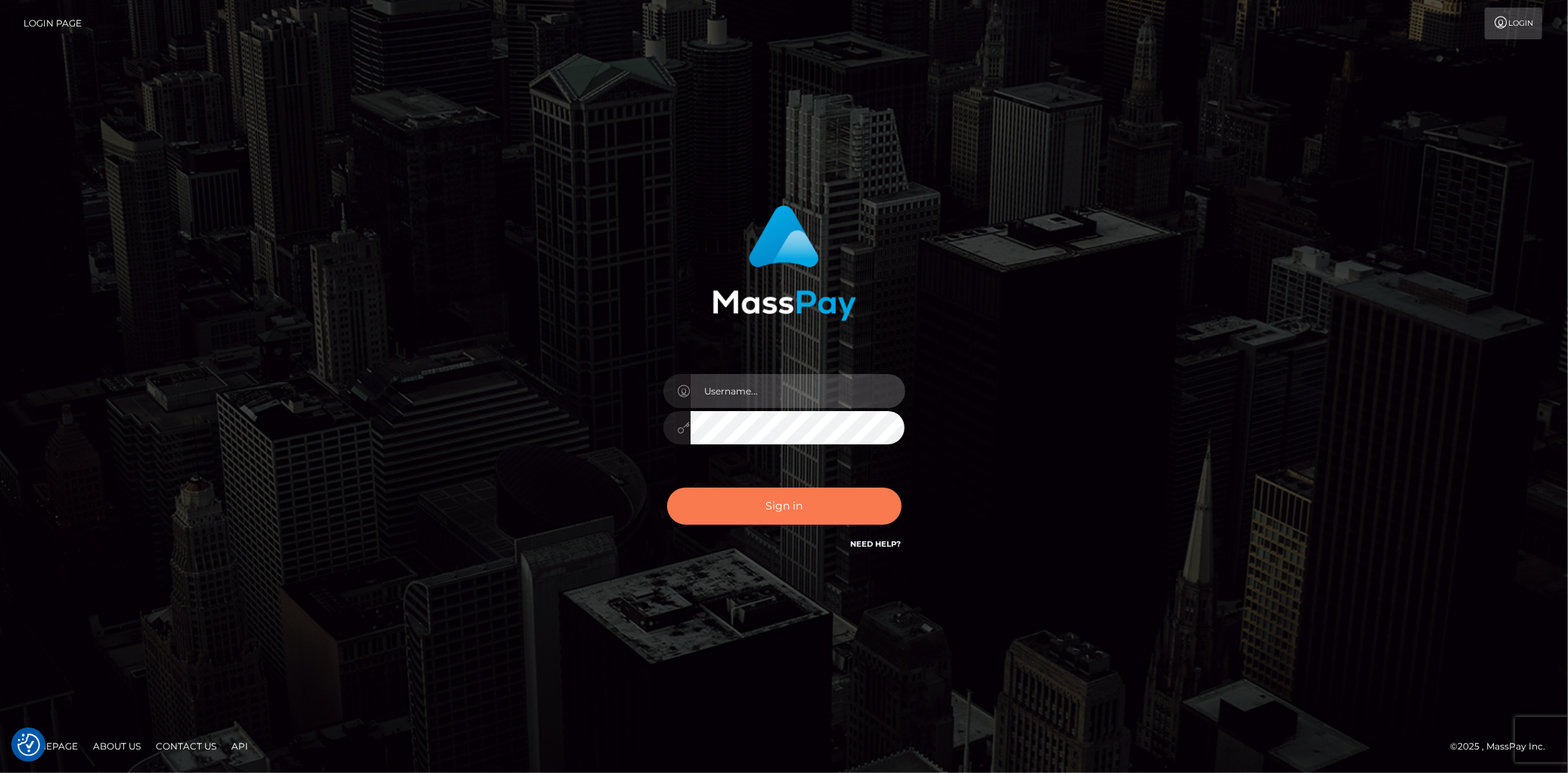
type input "Eduard Gavrilescu"
click at [757, 495] on button "Sign in" at bounding box center [784, 506] width 234 height 37
type input "[PERSON_NAME]"
click at [783, 511] on button "Sign in" at bounding box center [784, 506] width 234 height 37
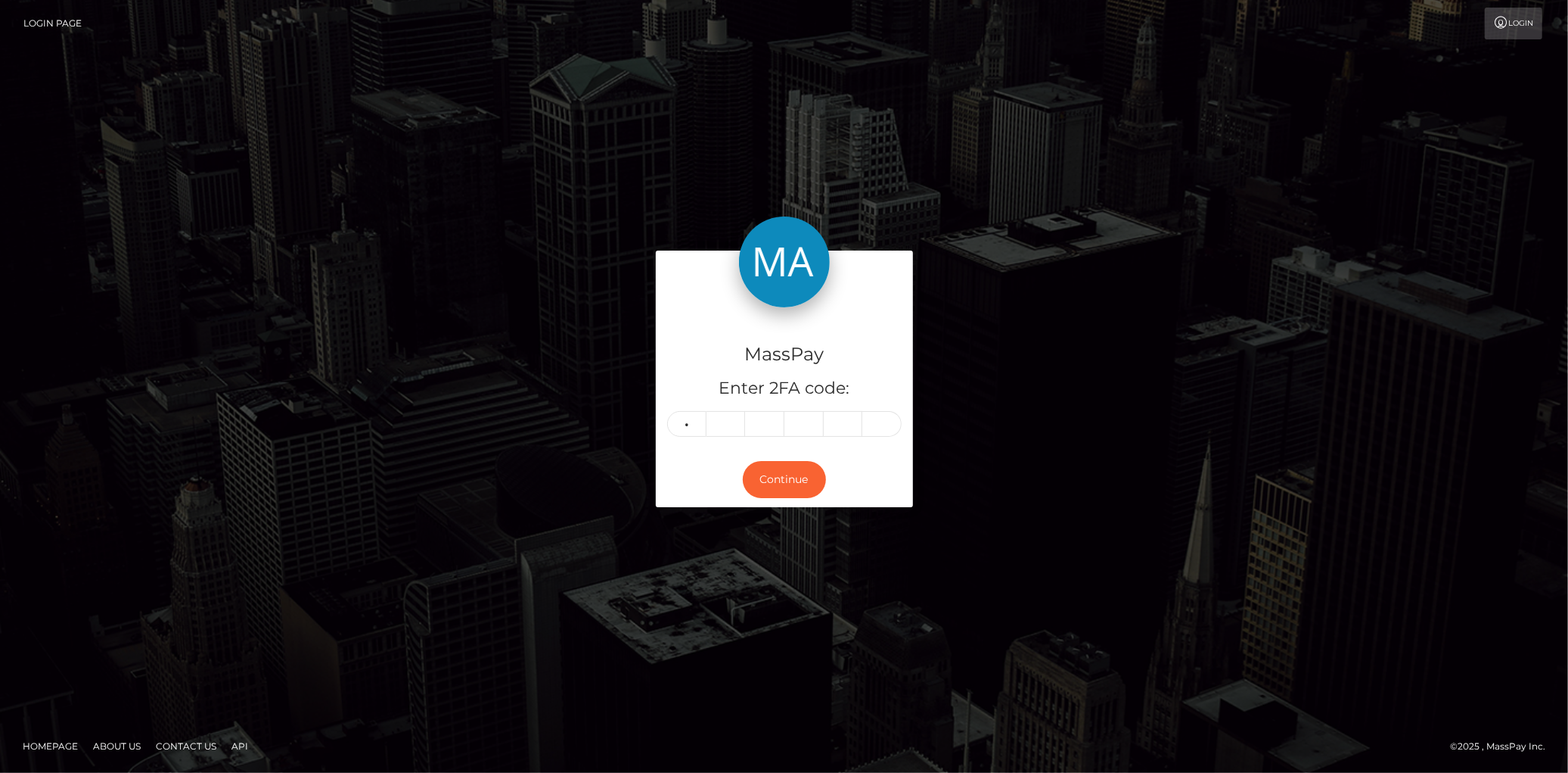
type input "3"
type input "1"
type input "0"
type input "9"
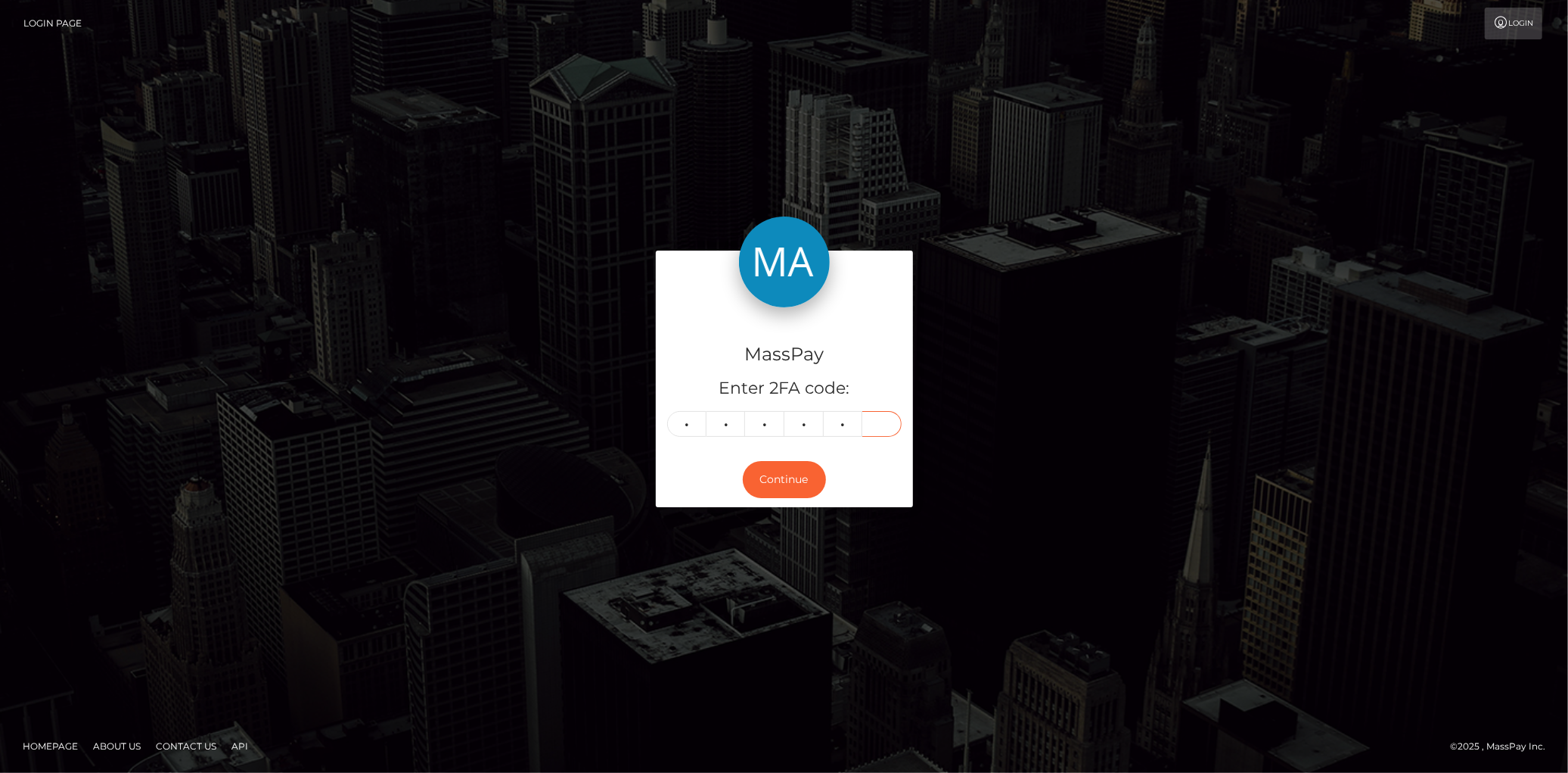
type input "2"
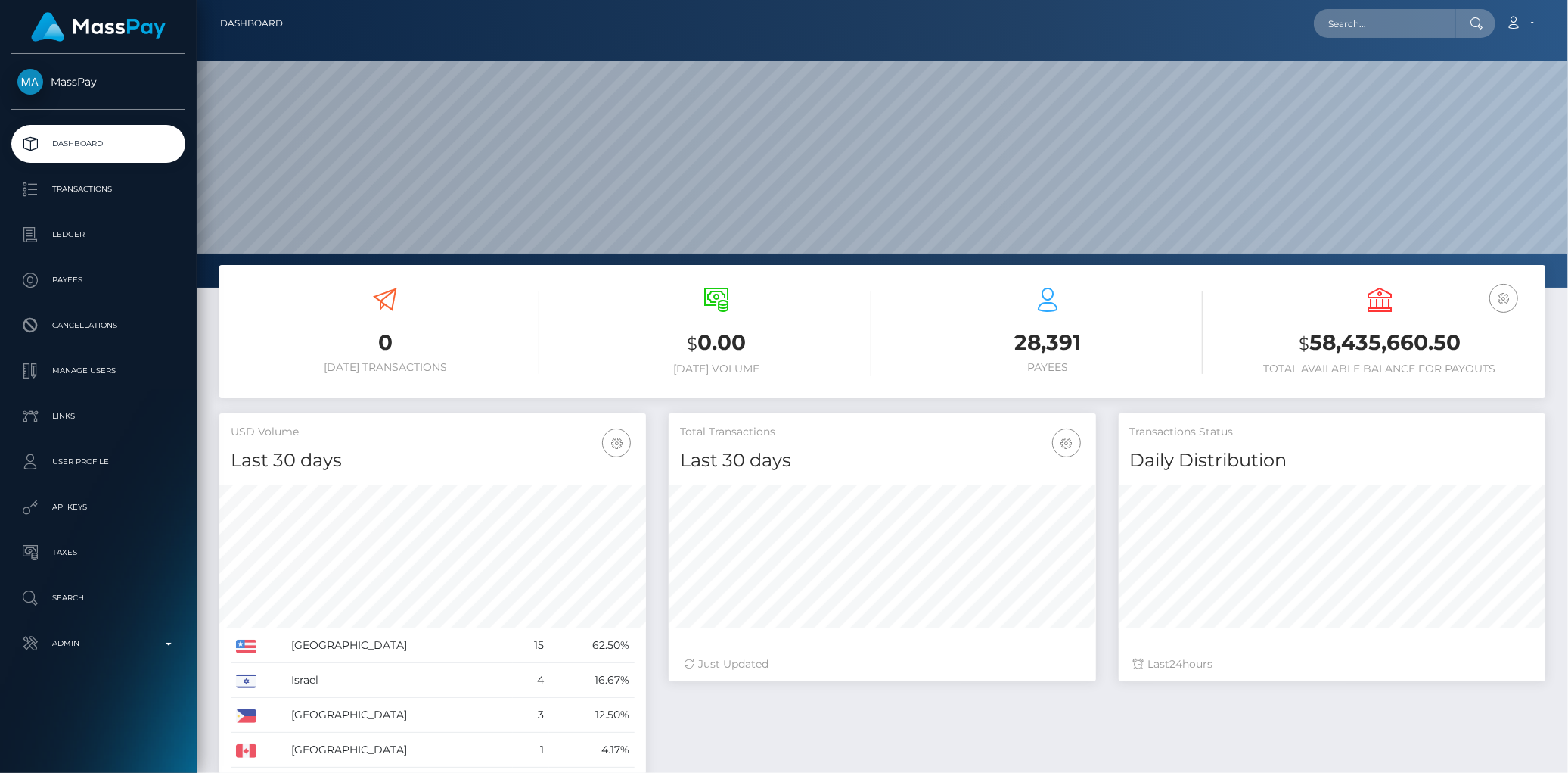
scroll to position [268, 426]
click at [1332, 38] on div "Loading... Loading... Account Edit Profile Logout" at bounding box center [920, 24] width 1250 height 32
click at [1335, 24] on input "text" at bounding box center [1385, 24] width 142 height 29
paste input "852da76d-681a-11f0-a026-06178c1a380f"
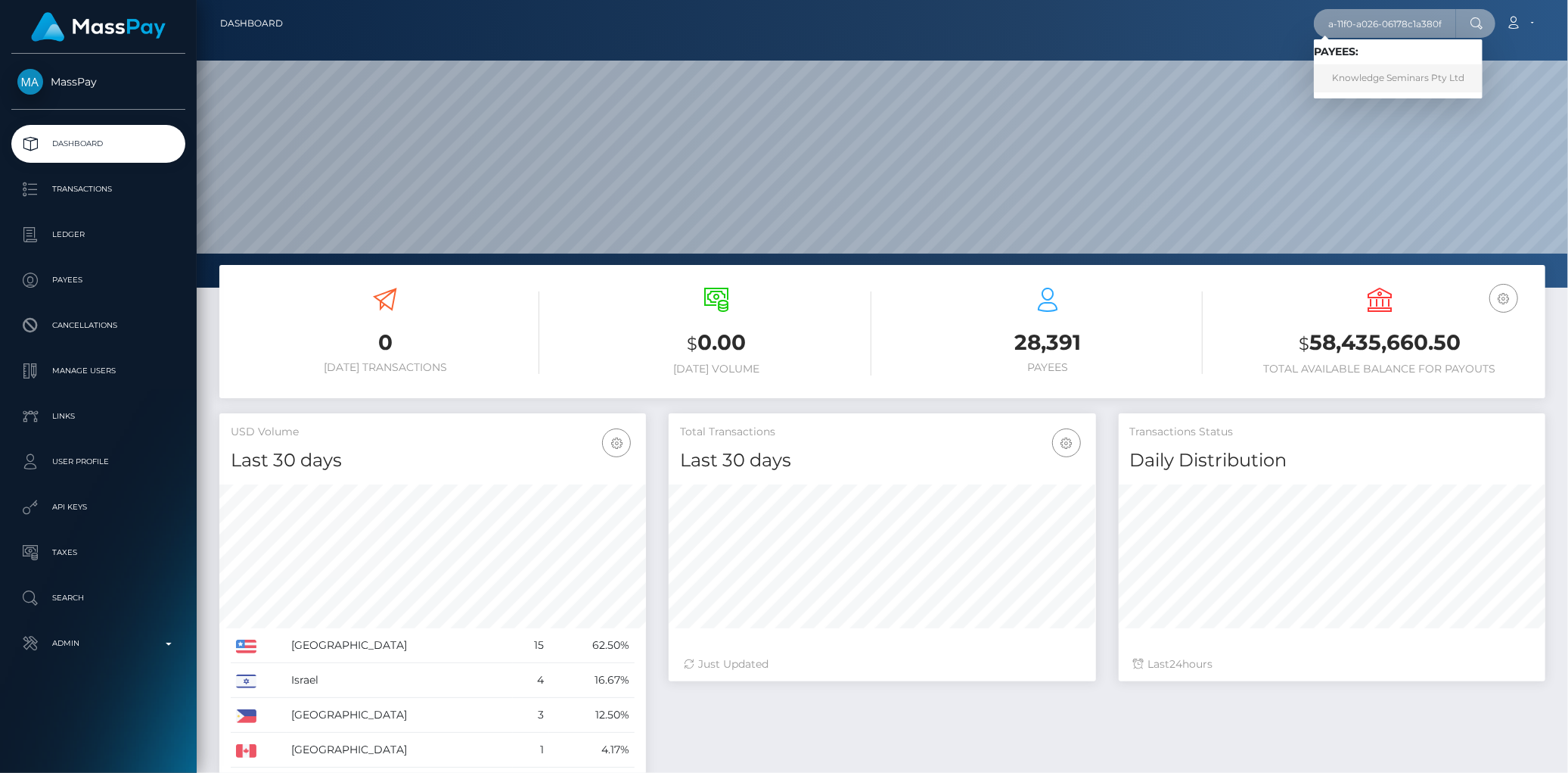
type input "852da76d-681a-11f0-a026-06178c1a380f"
click at [1380, 73] on link "Knowledge Seminars Pty Ltd" at bounding box center [1398, 78] width 169 height 28
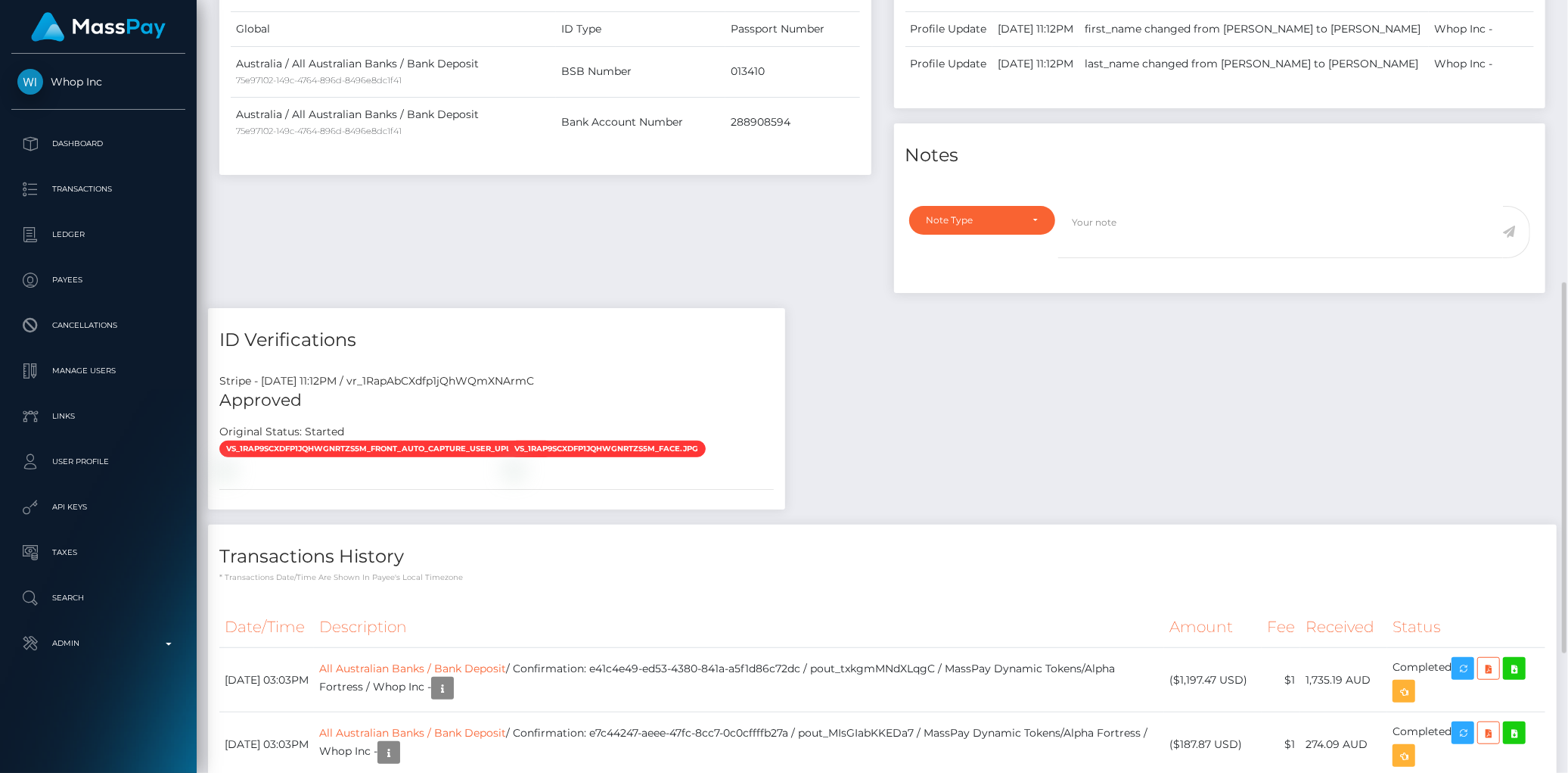
scroll to position [838, 0]
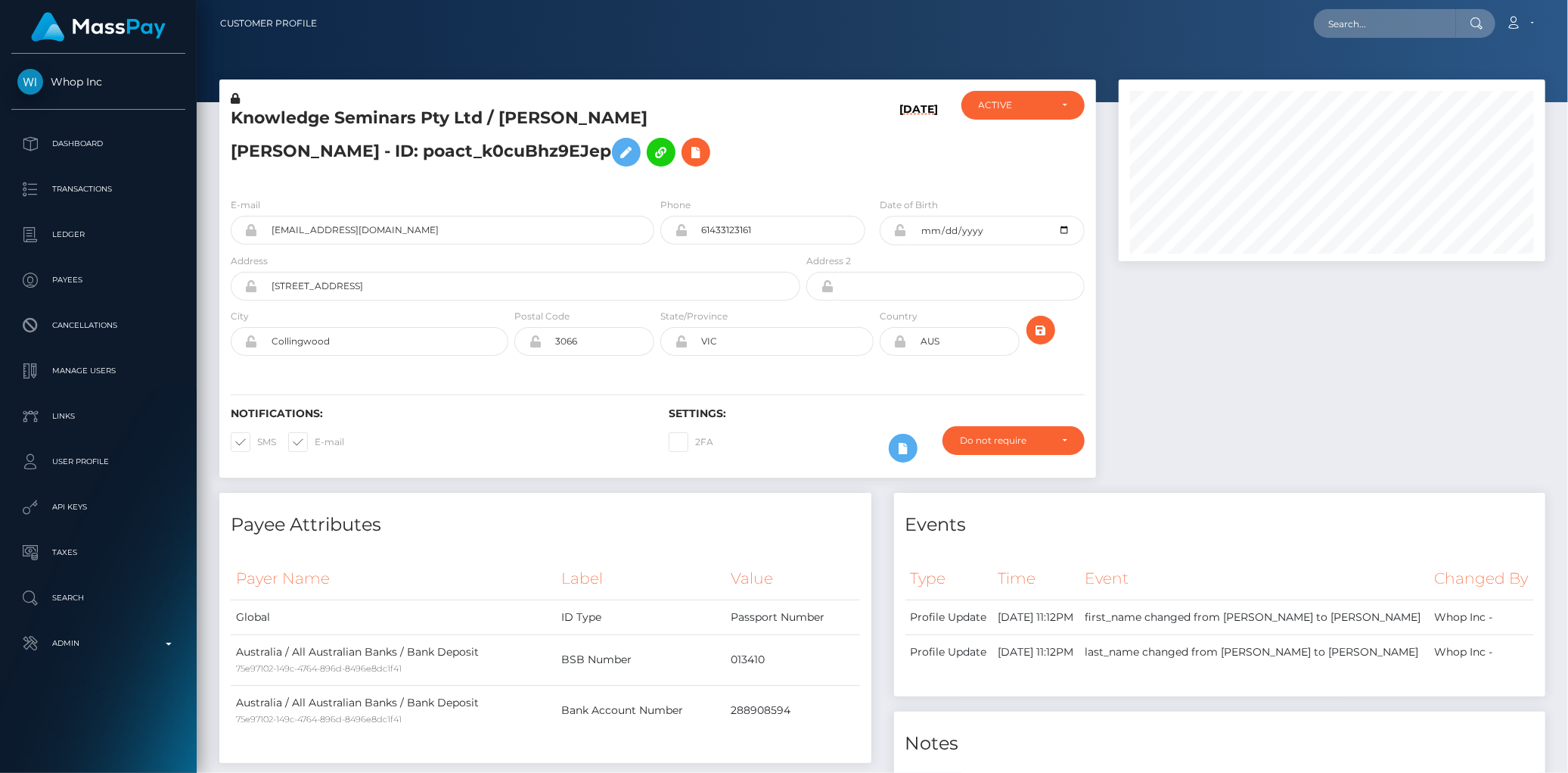
scroll to position [182, 426]
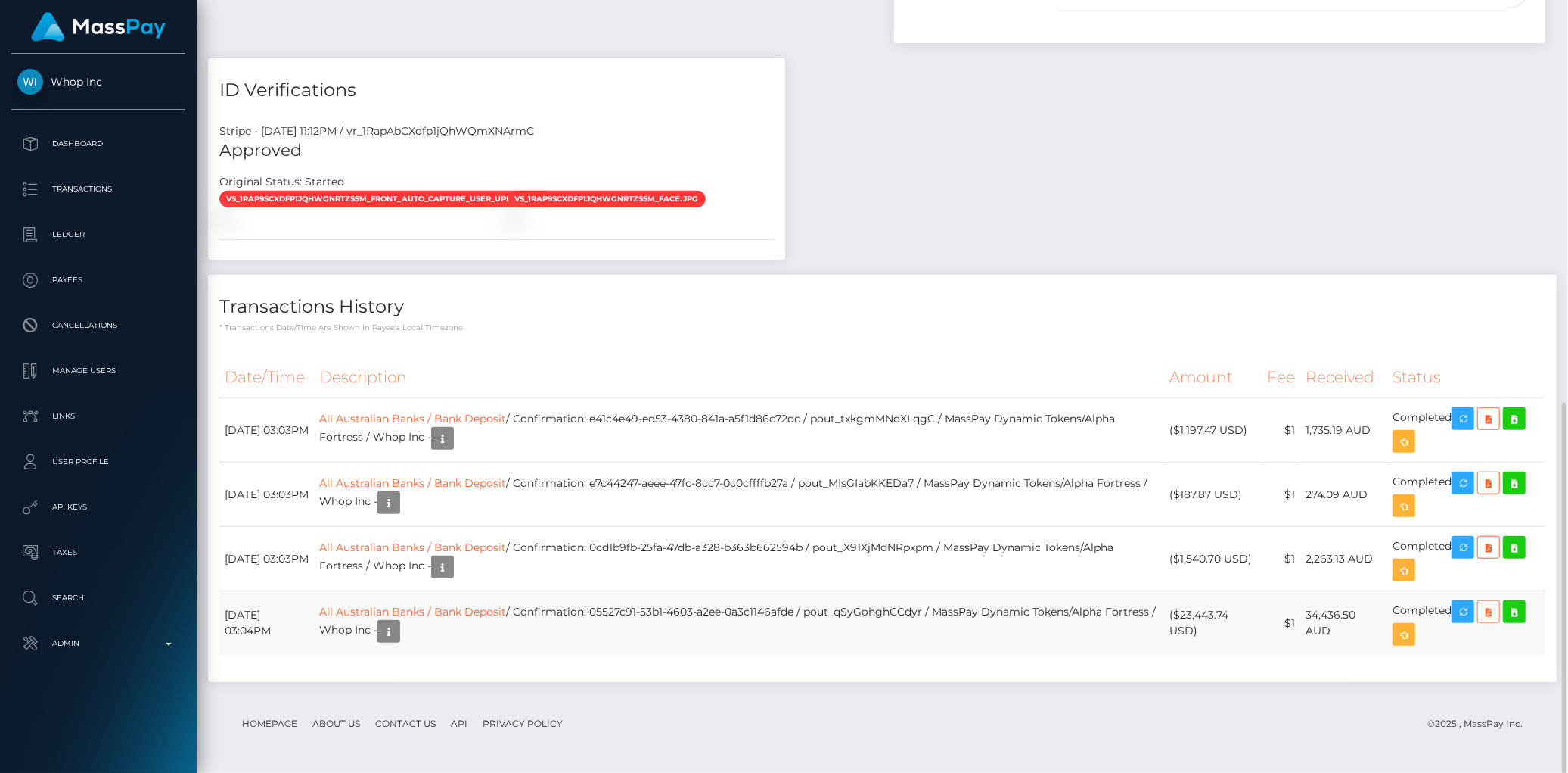
drag, startPoint x: 0, startPoint y: 0, endPoint x: 1498, endPoint y: 611, distance: 1617.8
click at [1498, 611] on icon at bounding box center [1489, 612] width 18 height 19
drag, startPoint x: 860, startPoint y: 607, endPoint x: 977, endPoint y: 609, distance: 117.0
click at [977, 609] on td "All Australian Banks / Bank Deposit / Confirmation: 05527c91-53b1-4603-a2ee-0a3…" at bounding box center [739, 623] width 850 height 64
copy td "pout_qSyGohghCCdyr"
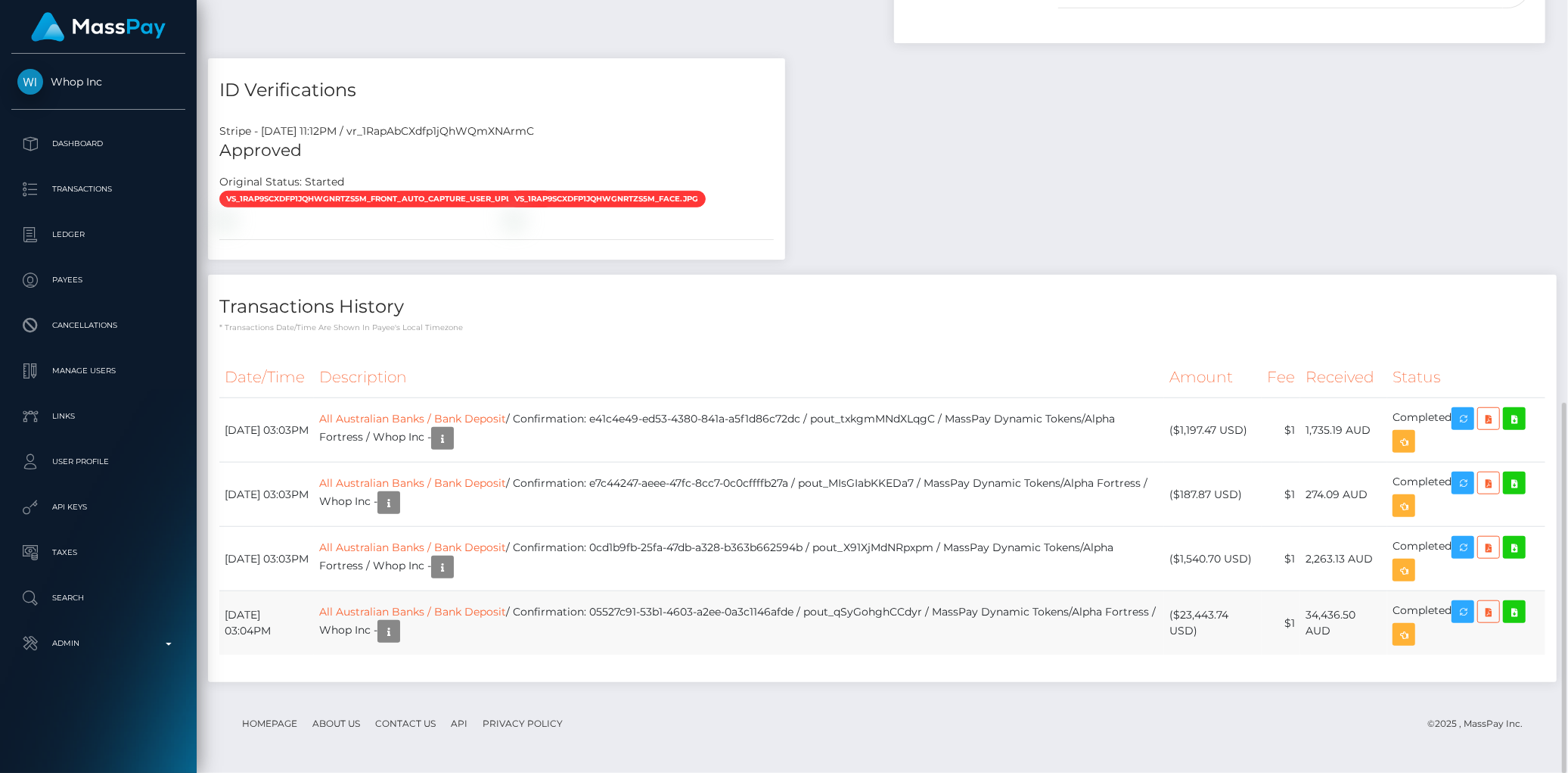
click at [226, 614] on td "September 4, 2025 03:04PM" at bounding box center [267, 623] width 95 height 64
drag, startPoint x: 224, startPoint y: 614, endPoint x: 1454, endPoint y: 607, distance: 1230.0
click at [1454, 607] on tr "September 4, 2025 03:04PM All Australian Banks / Bank Deposit / Confirmation: 0…" at bounding box center [882, 623] width 1326 height 64
copy tr "September 4, 2025 03:04PM All Australian Banks / Bank Deposit / Confirmation: 0…"
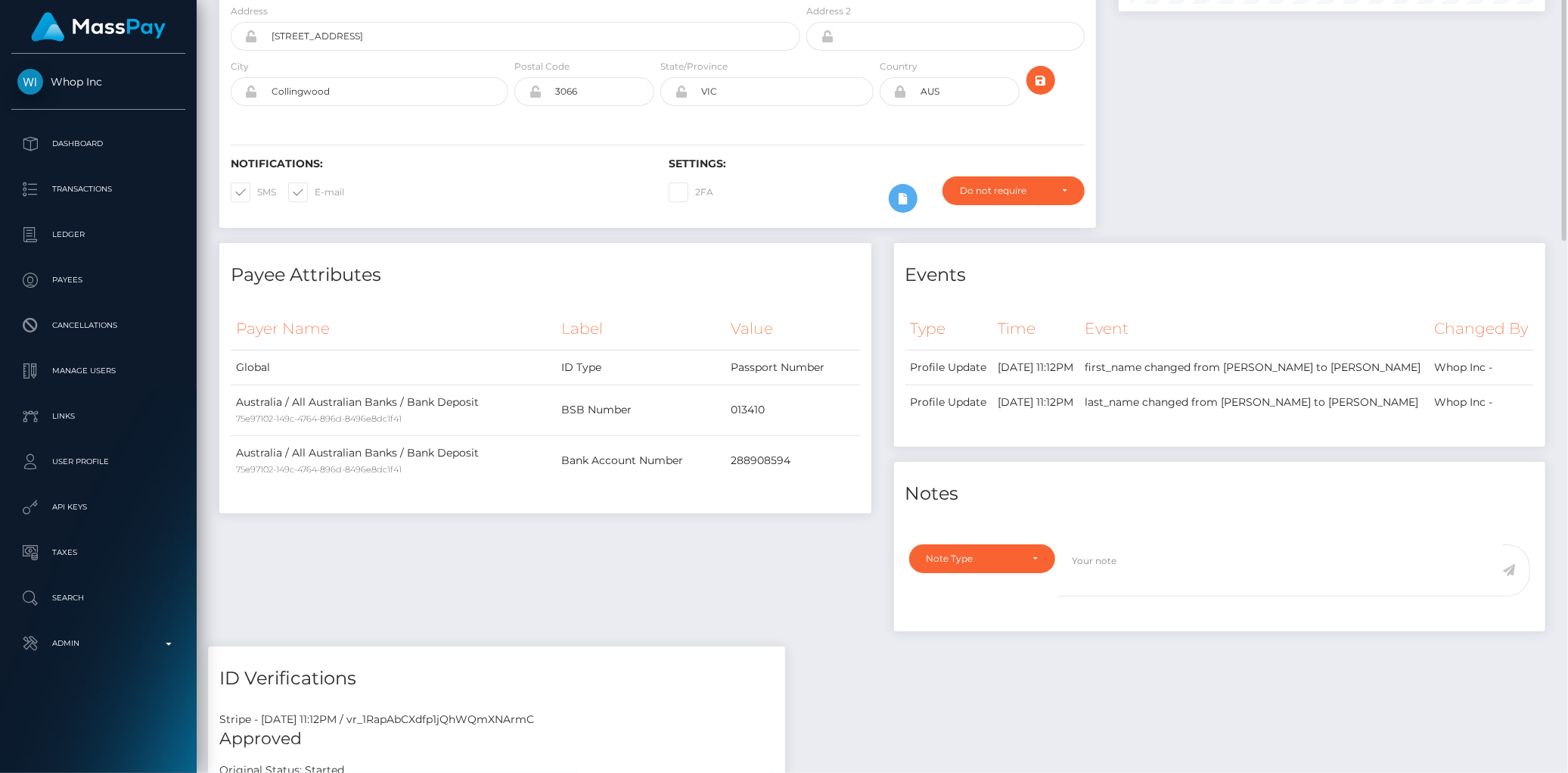
scroll to position [0, 0]
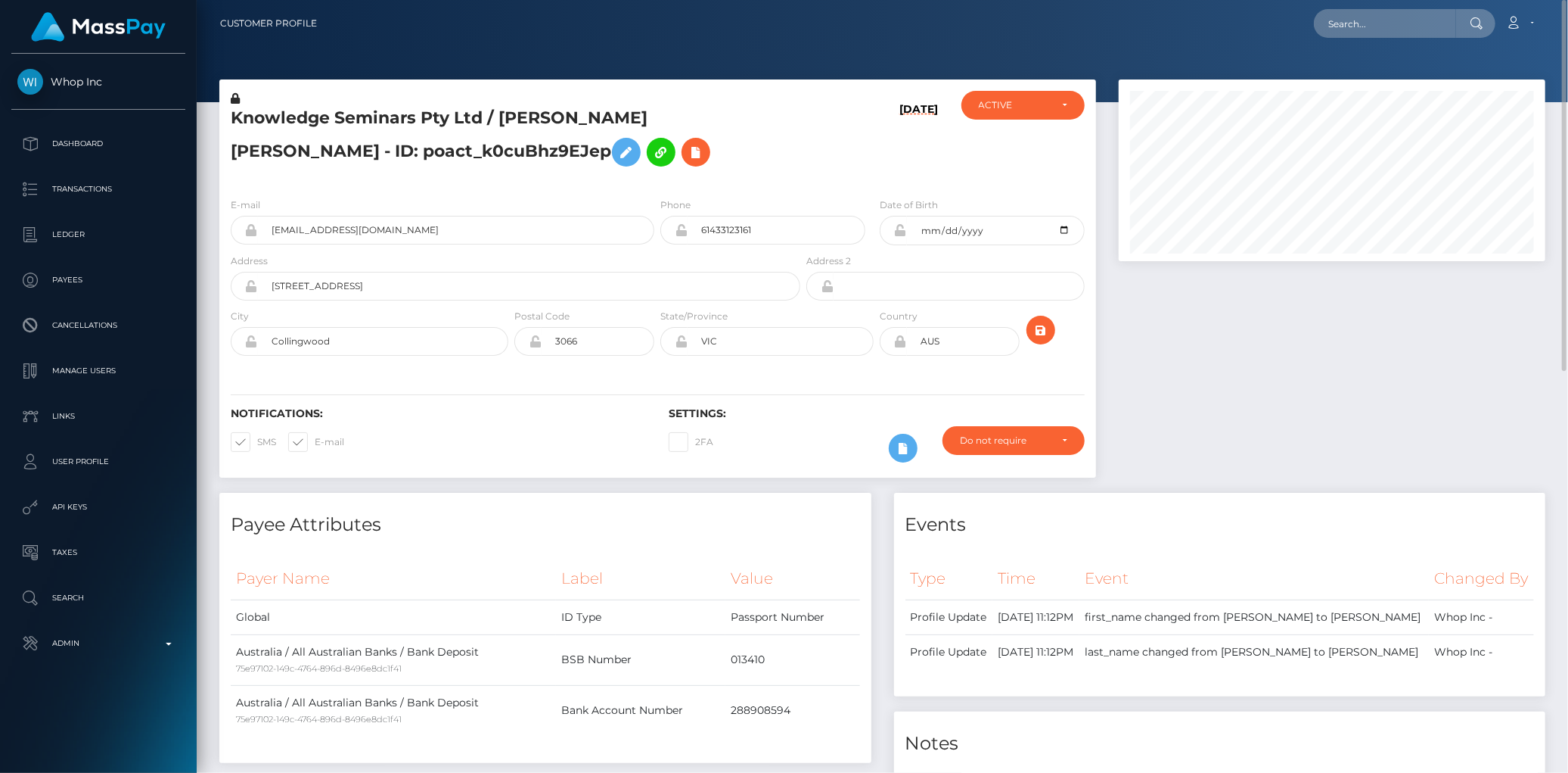
click at [1317, 89] on div at bounding box center [1332, 170] width 426 height 182
drag, startPoint x: 1340, startPoint y: 47, endPoint x: 1355, endPoint y: 18, distance: 32.6
click at [1341, 47] on div "Customer Profile Loading... Loading..." at bounding box center [882, 386] width 1371 height 773
click at [1355, 18] on input "text" at bounding box center [1385, 24] width 142 height 29
paste input "poact_3I3db82klvbG"
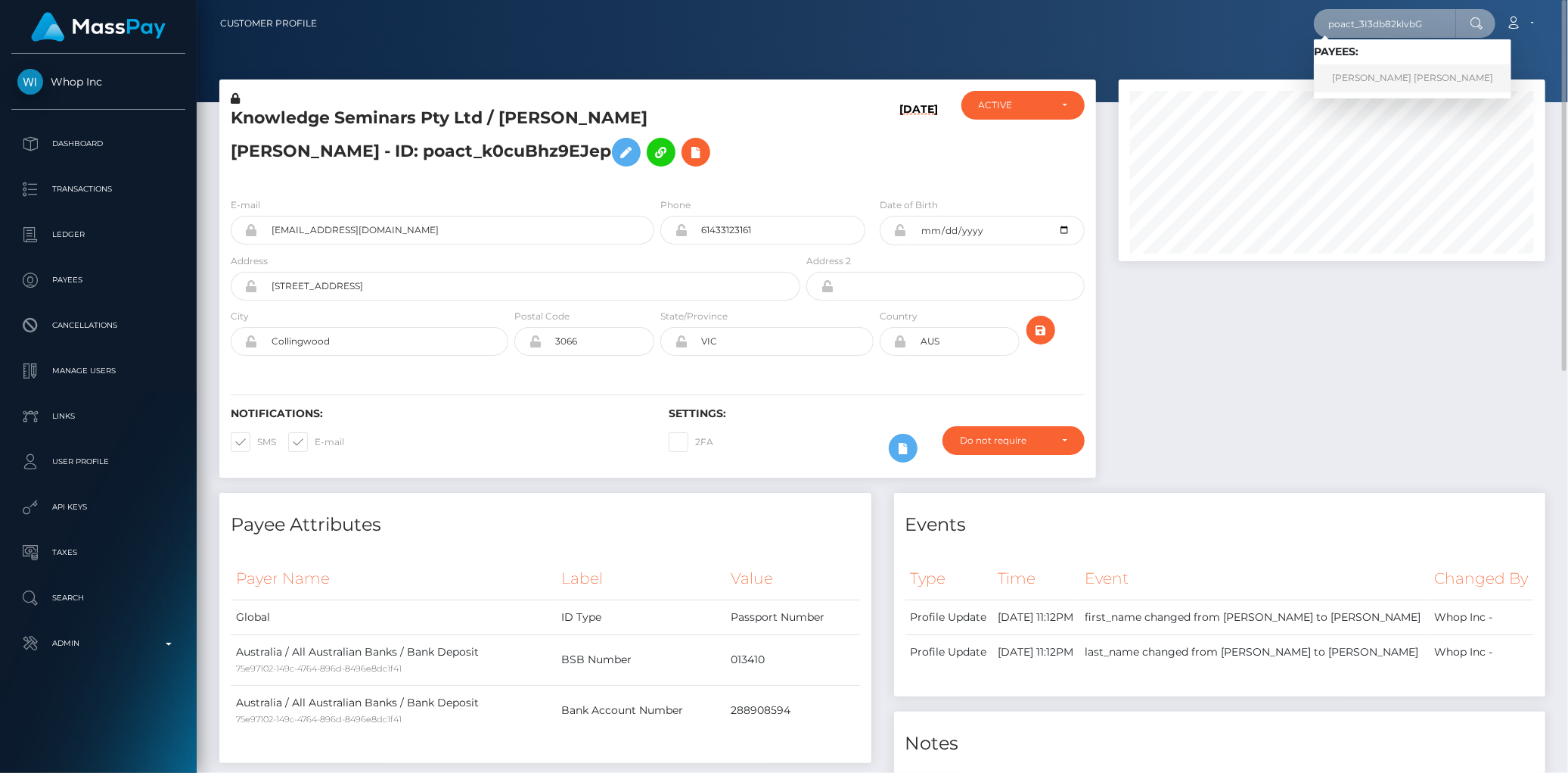
type input "poact_3I3db82klvbG"
click at [1365, 72] on link "Abdul Moiz Jalal" at bounding box center [1412, 78] width 198 height 28
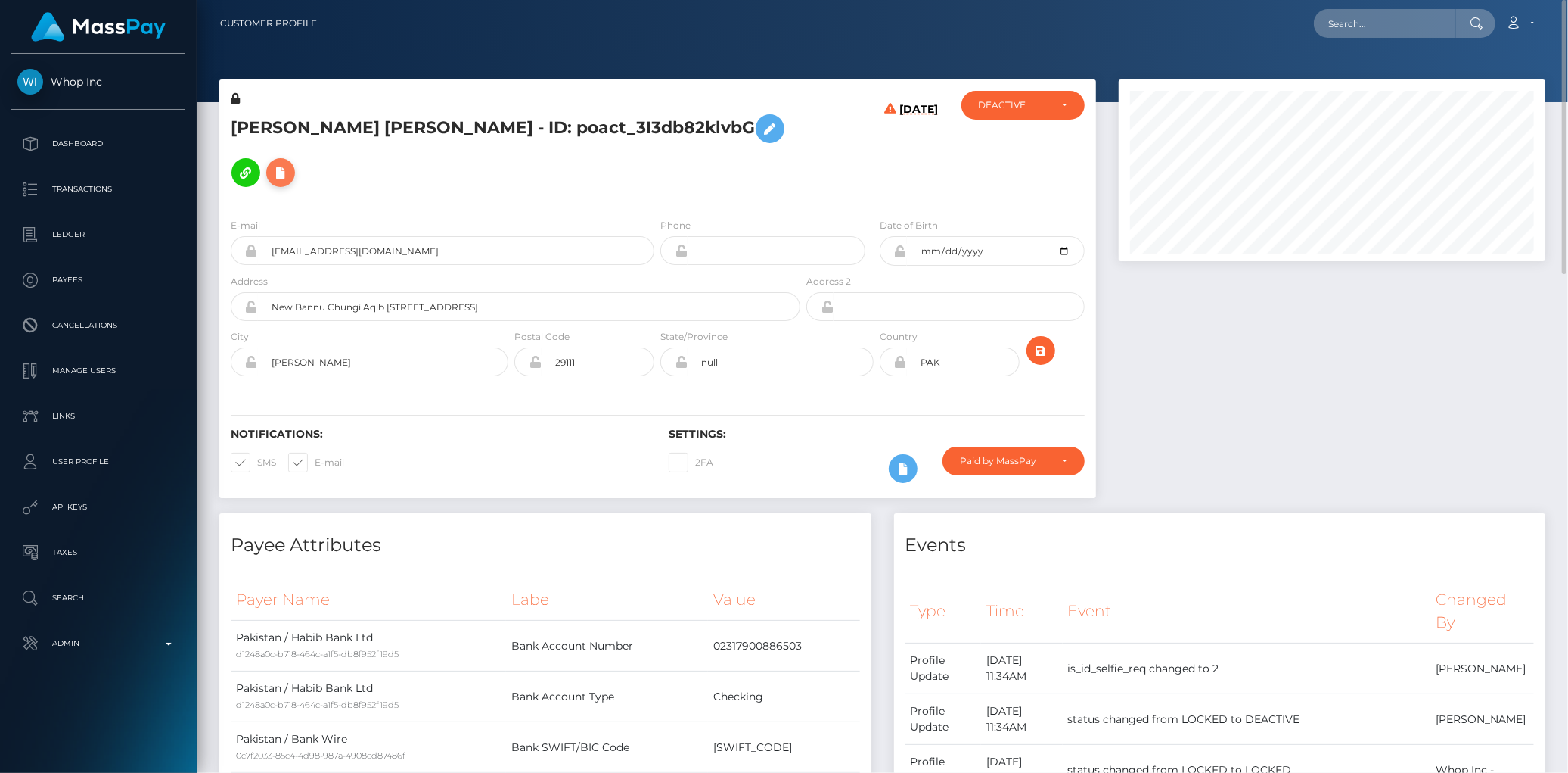
click at [290, 163] on icon at bounding box center [281, 172] width 18 height 19
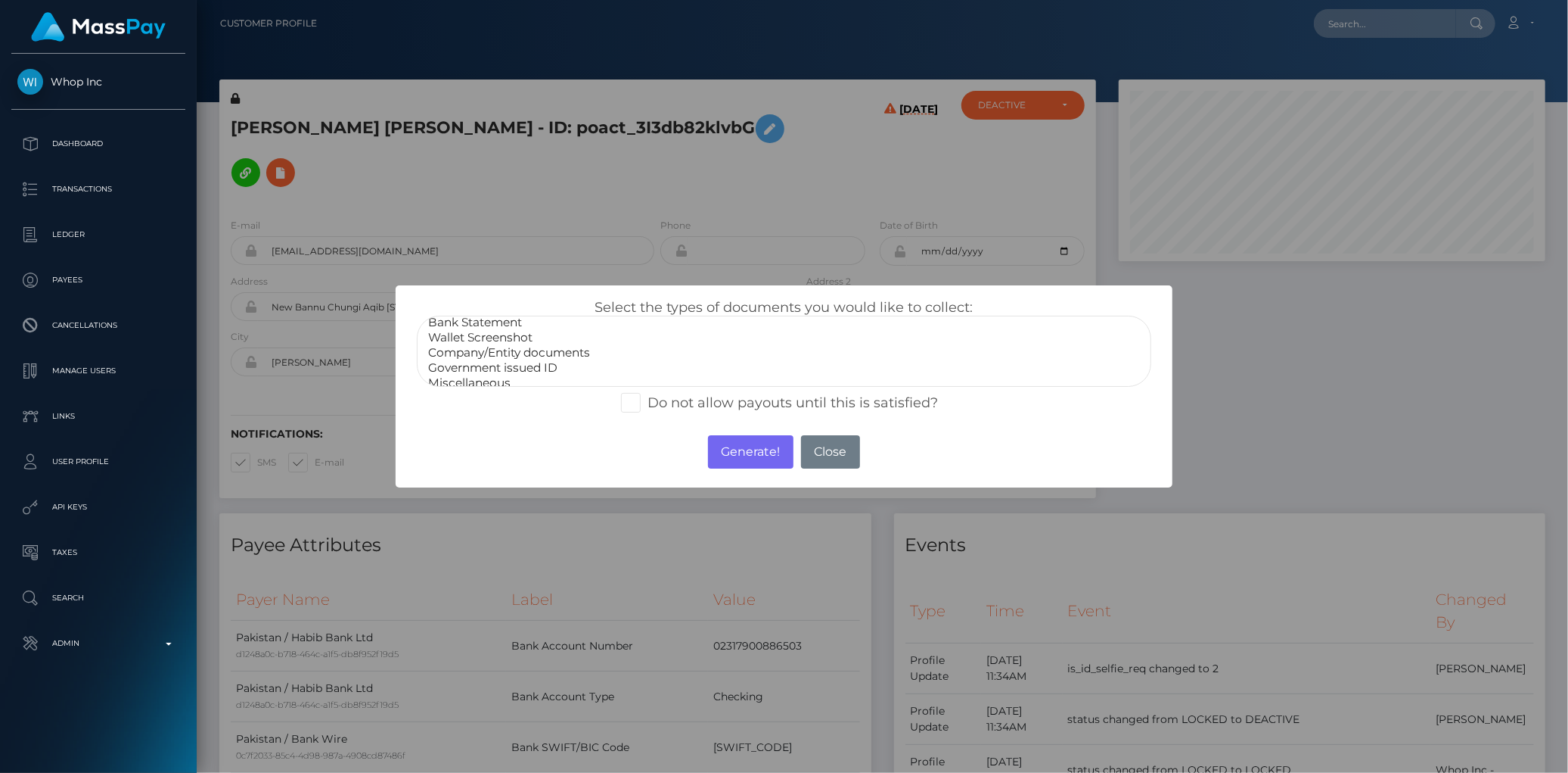
scroll to position [28, 0]
select select "Government issued ID"
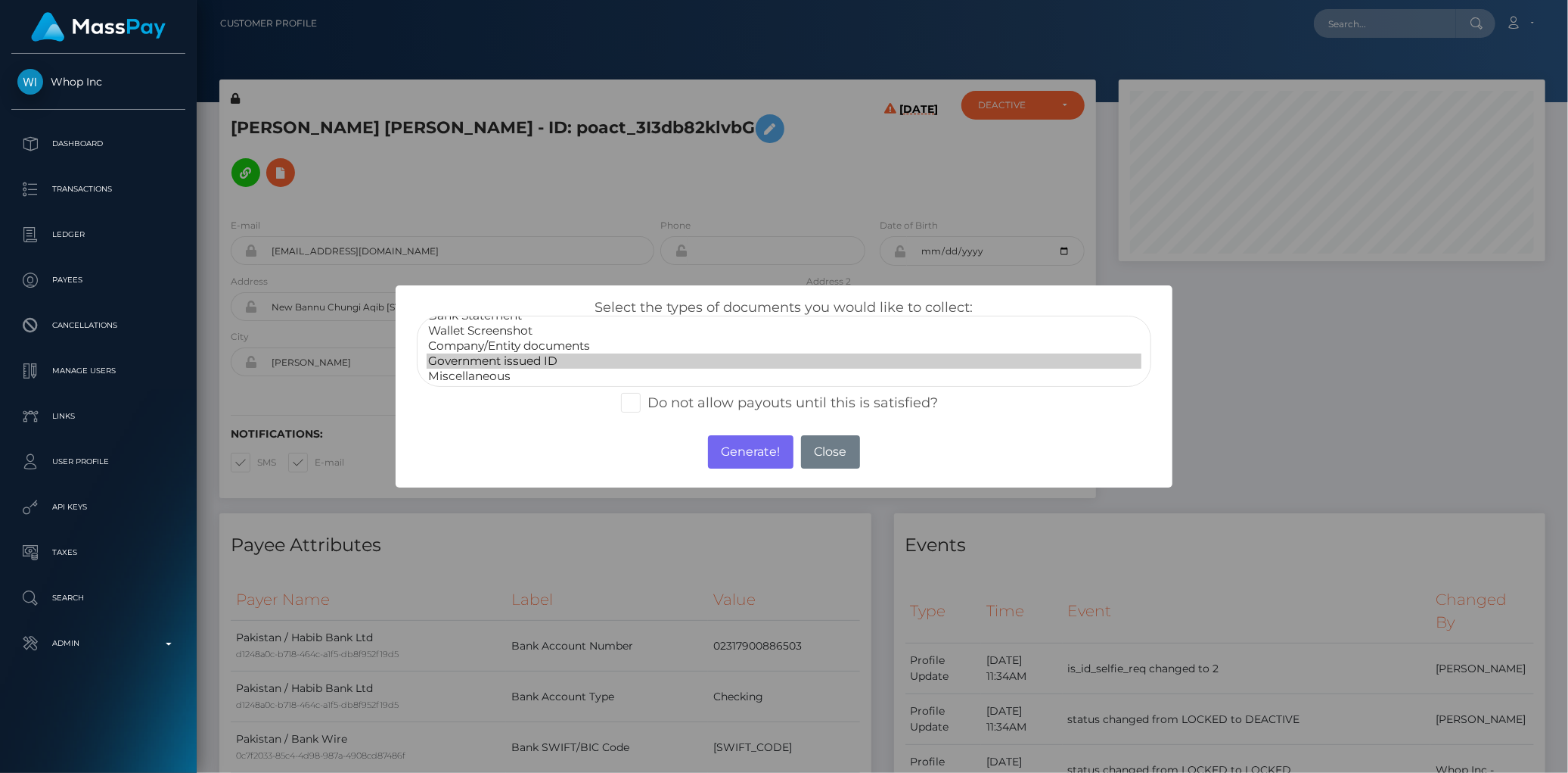
click at [541, 356] on option "Government issued ID" at bounding box center [783, 361] width 714 height 15
click at [740, 446] on button "Generate!" at bounding box center [750, 452] width 85 height 34
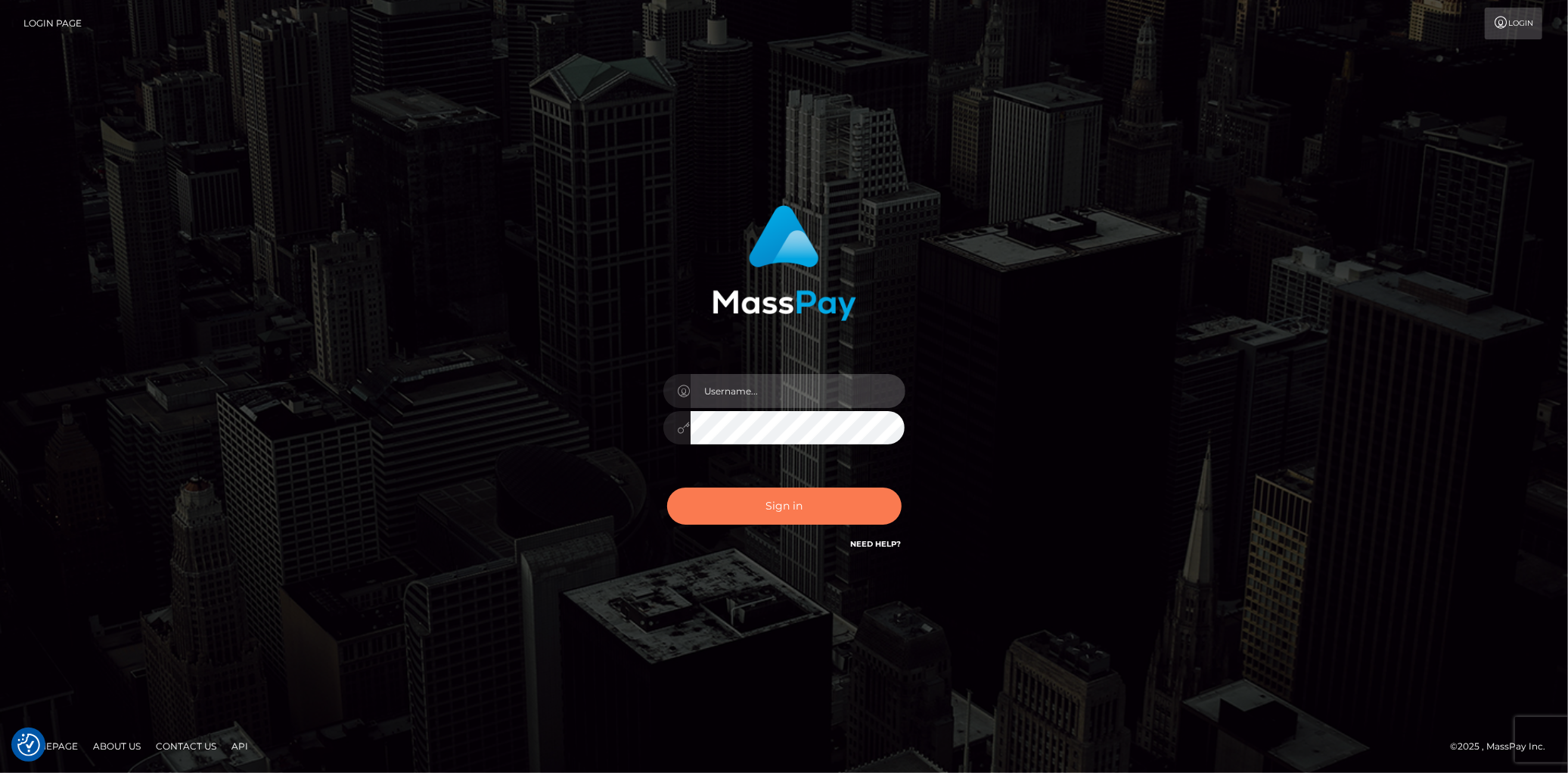
type input "[PERSON_NAME]"
click at [785, 504] on button "Sign in" at bounding box center [784, 506] width 234 height 37
type input "[PERSON_NAME]"
click at [785, 504] on button "Sign in" at bounding box center [784, 506] width 234 height 37
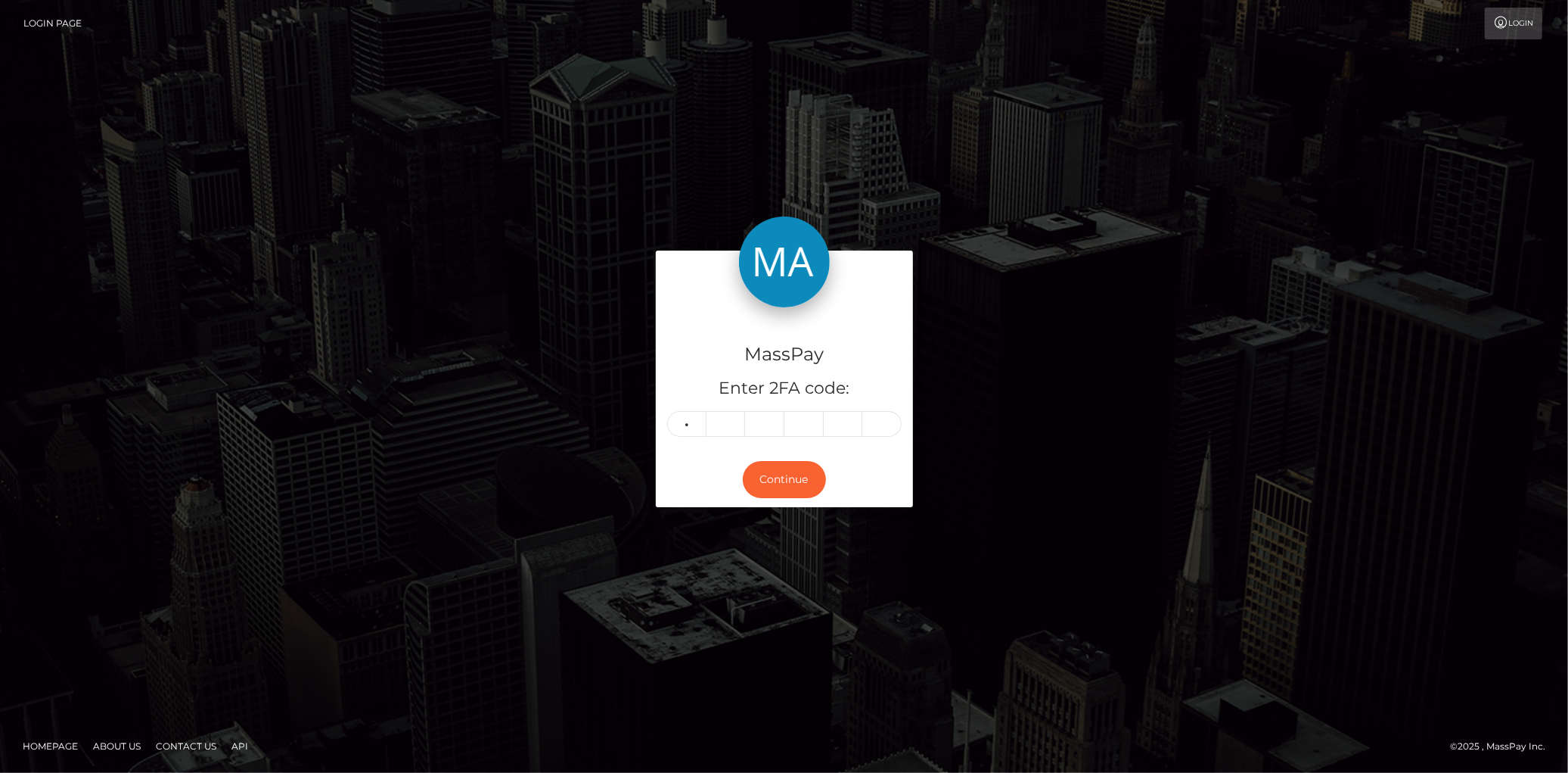
type input "3"
type input "7"
type input "1"
type input "7"
type input "2"
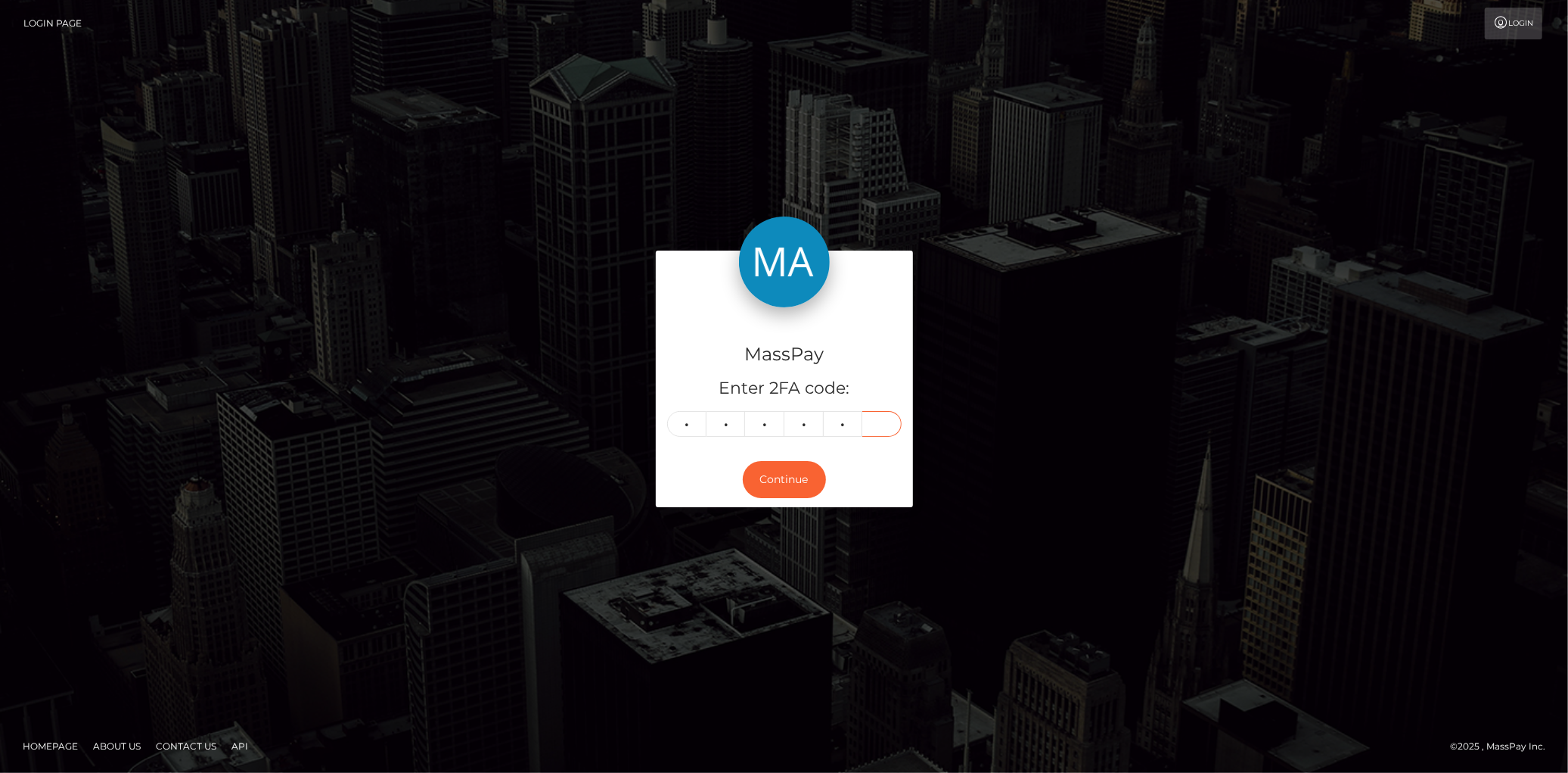
type input "0"
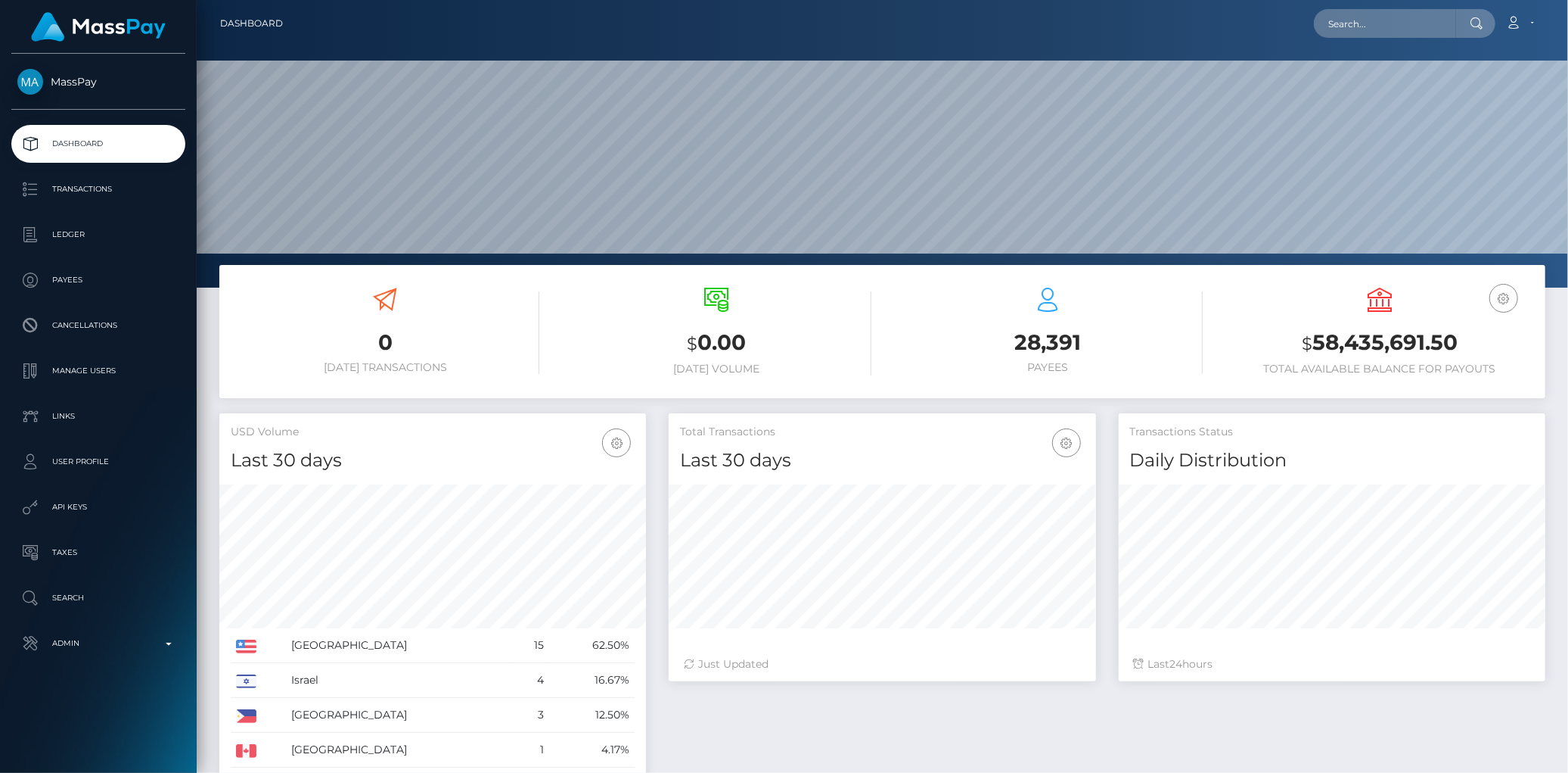
scroll to position [268, 426]
click at [1348, 53] on div at bounding box center [882, 143] width 1371 height 288
click at [1348, 31] on input "text" at bounding box center [1385, 24] width 142 height 29
paste input "Hellomillions-1821193221"
type input "Hellomillions-1821193221"
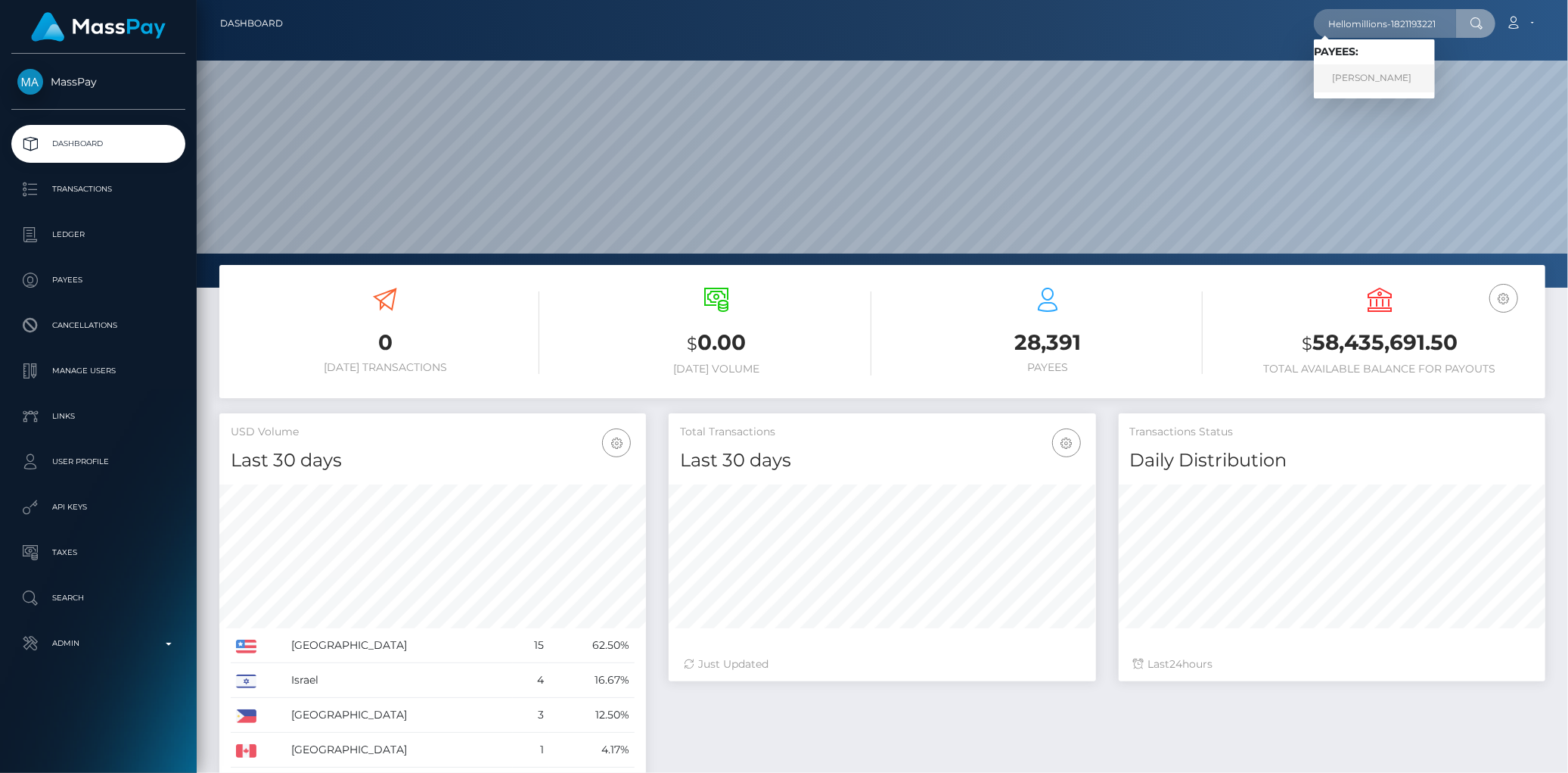
click at [1366, 71] on link "ERICA NAVA" at bounding box center [1374, 78] width 121 height 28
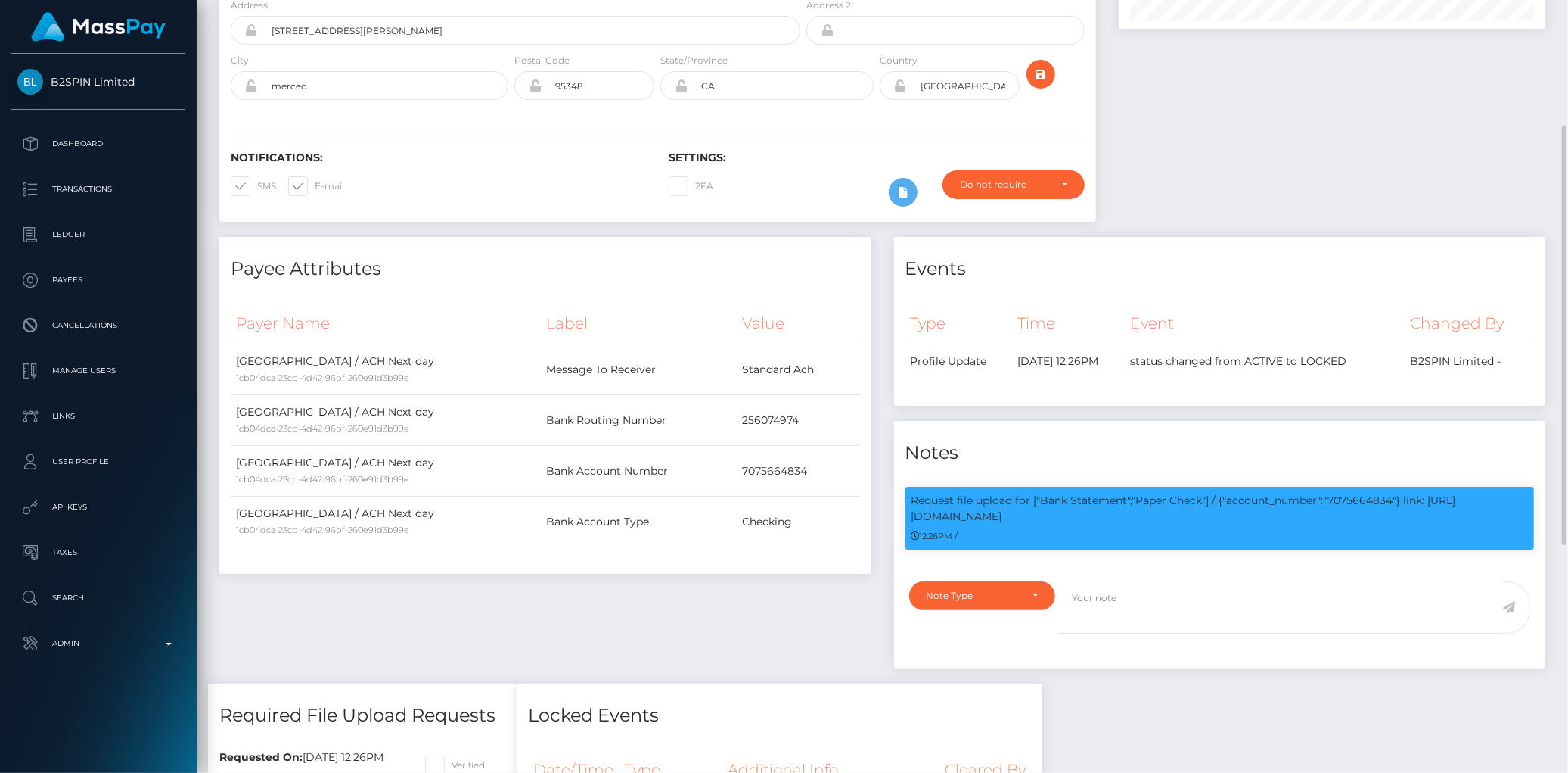
scroll to position [653, 0]
